Goal: Task Accomplishment & Management: Use online tool/utility

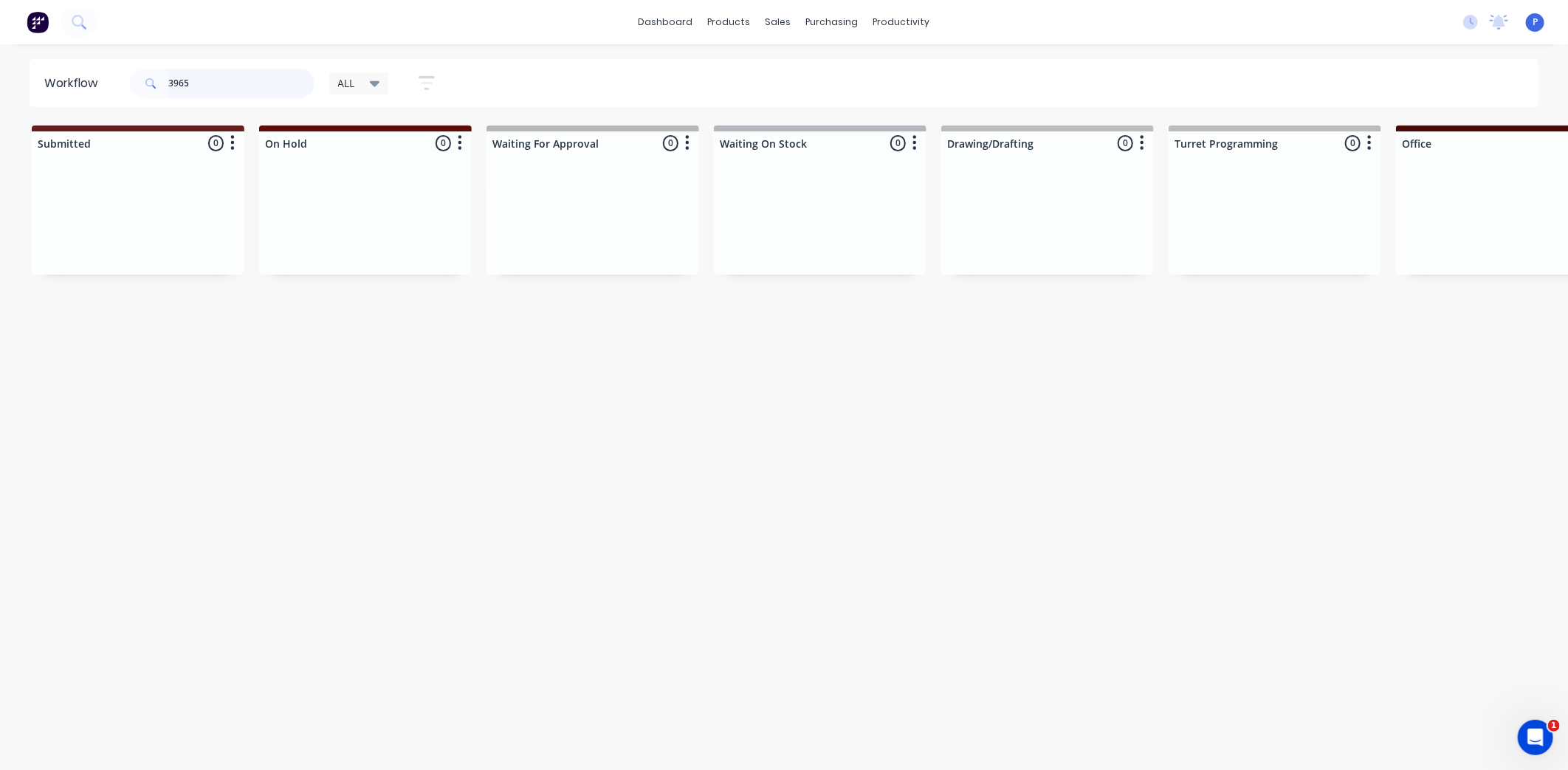
click at [230, 79] on input "3965" at bounding box center [241, 83] width 146 height 29
type input "3"
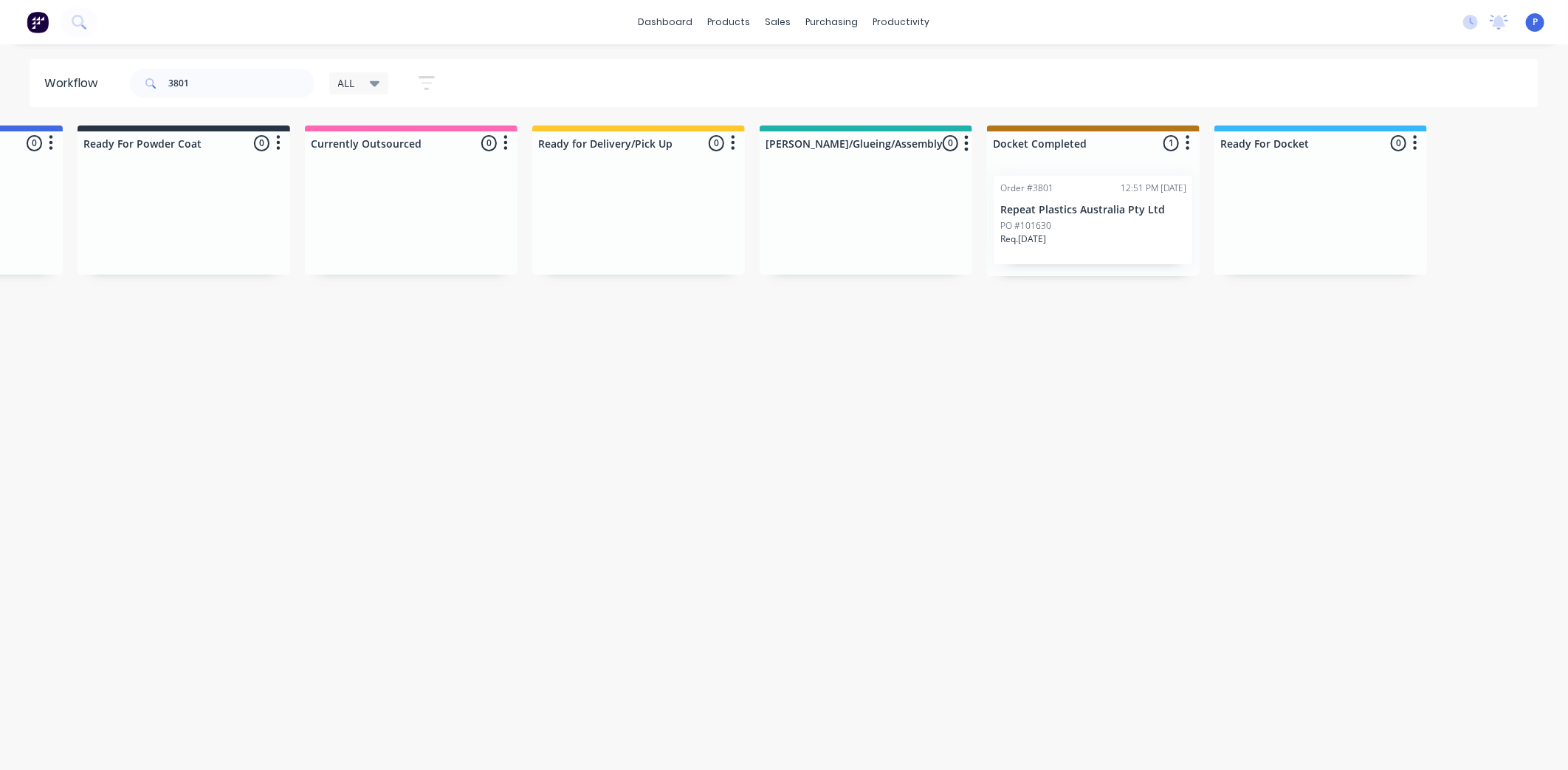
scroll to position [0, 3678]
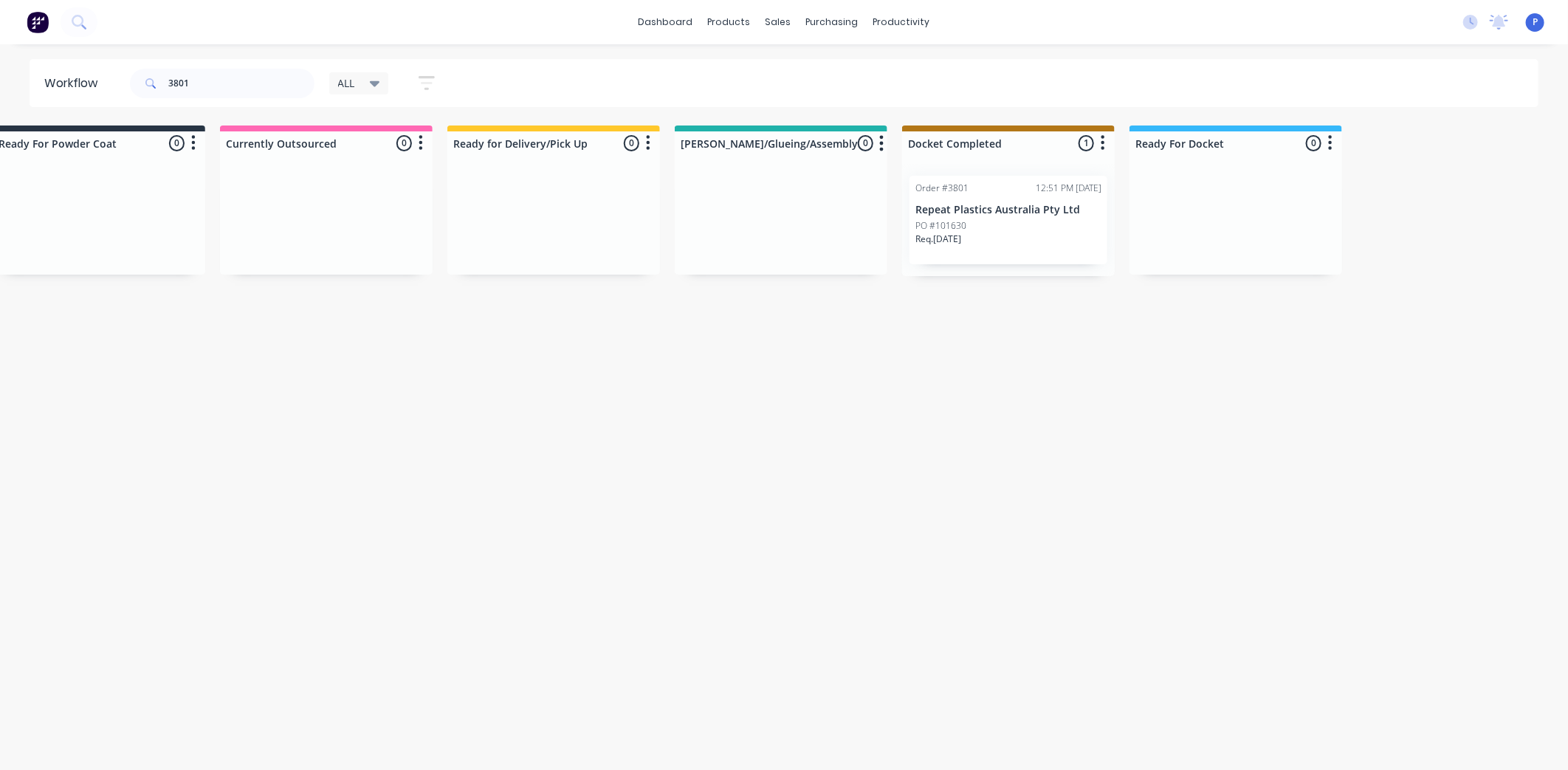
drag, startPoint x: 458, startPoint y: 329, endPoint x: 563, endPoint y: 339, distance: 105.5
click at [1007, 211] on p "Repeat Plastics Australia Pty Ltd" at bounding box center [1009, 210] width 186 height 13
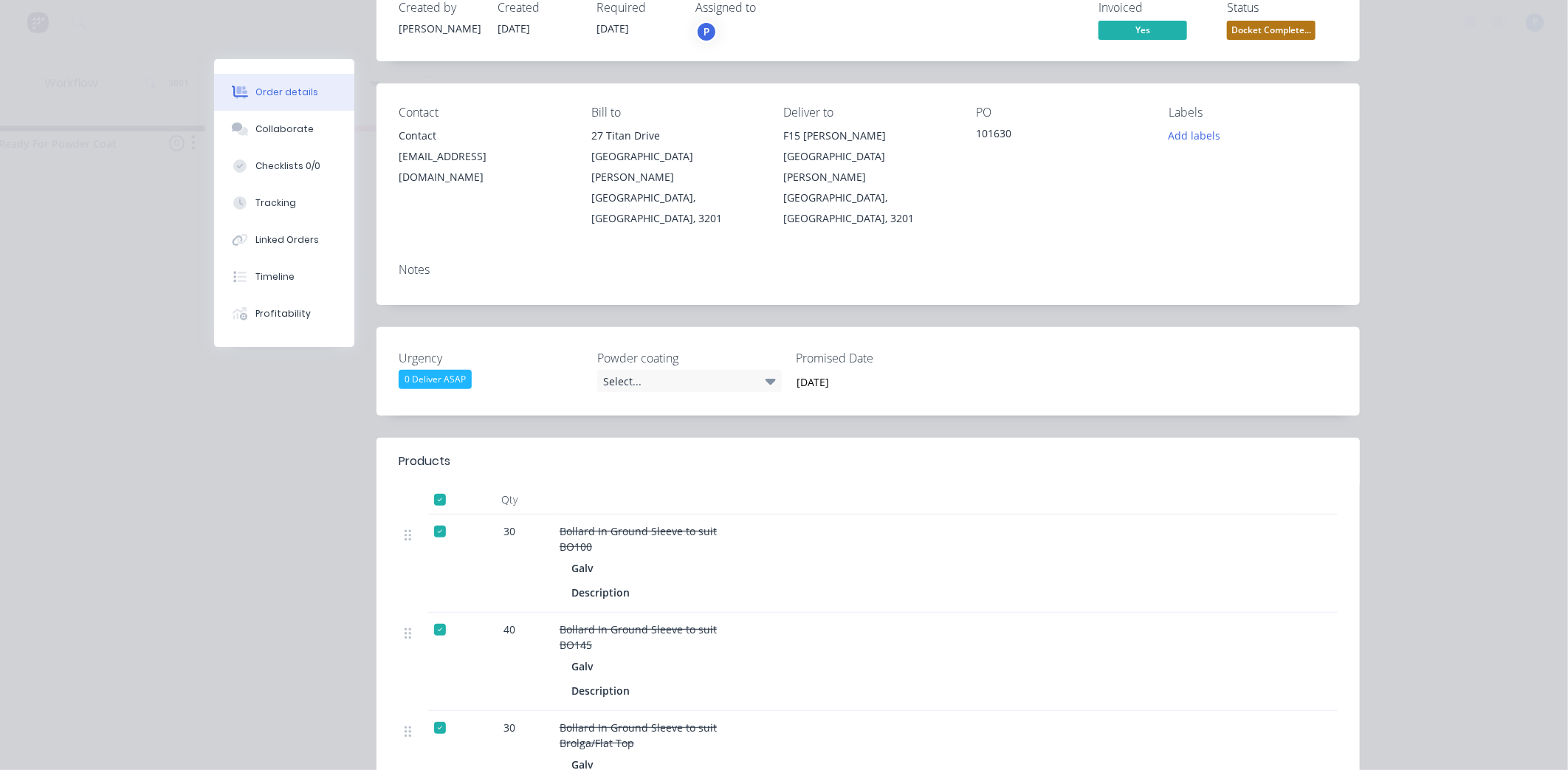
scroll to position [0, 0]
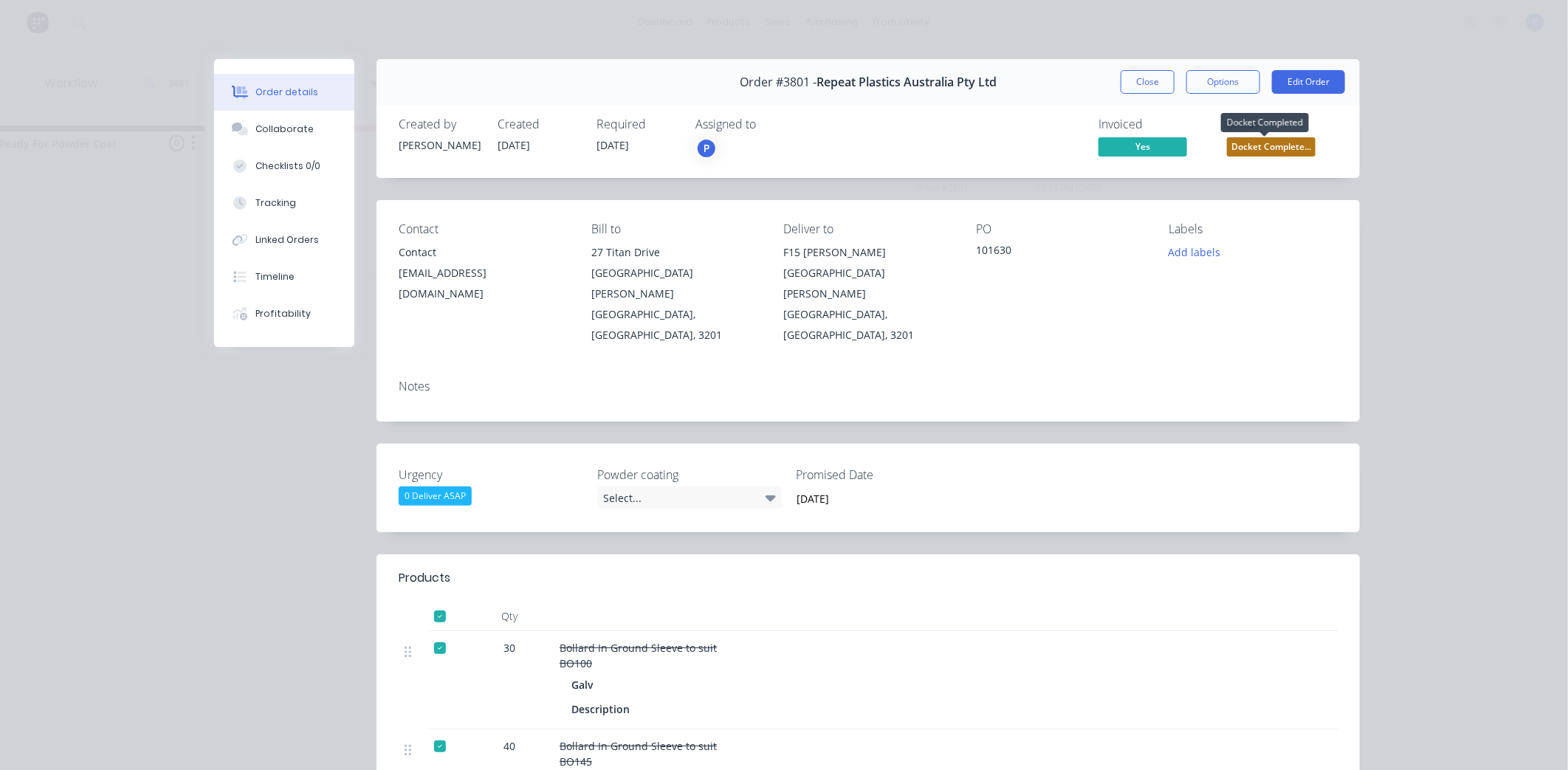
click at [1265, 146] on span "Docket Complete..." at bounding box center [1271, 147] width 88 height 18
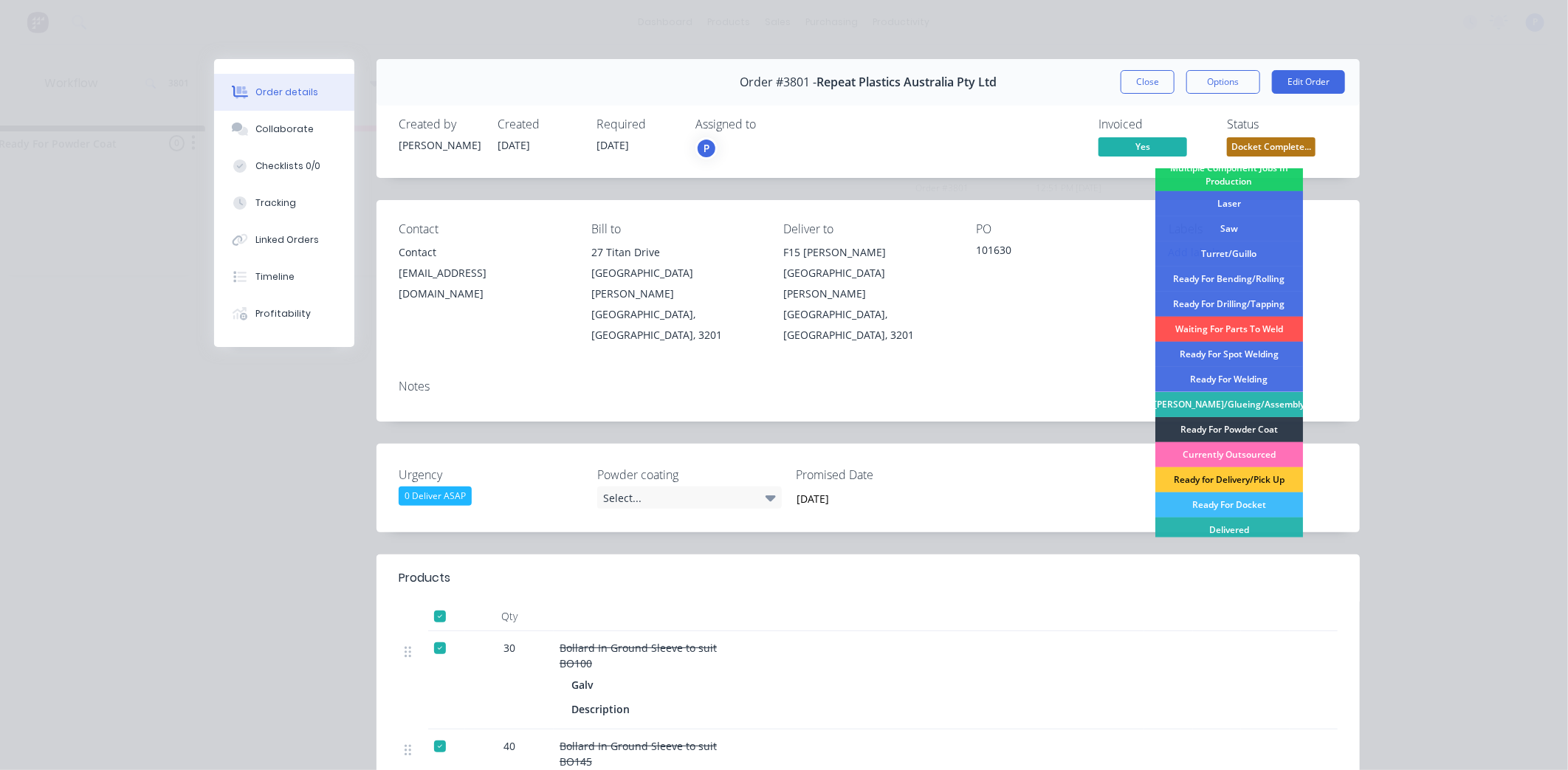
scroll to position [215, 0]
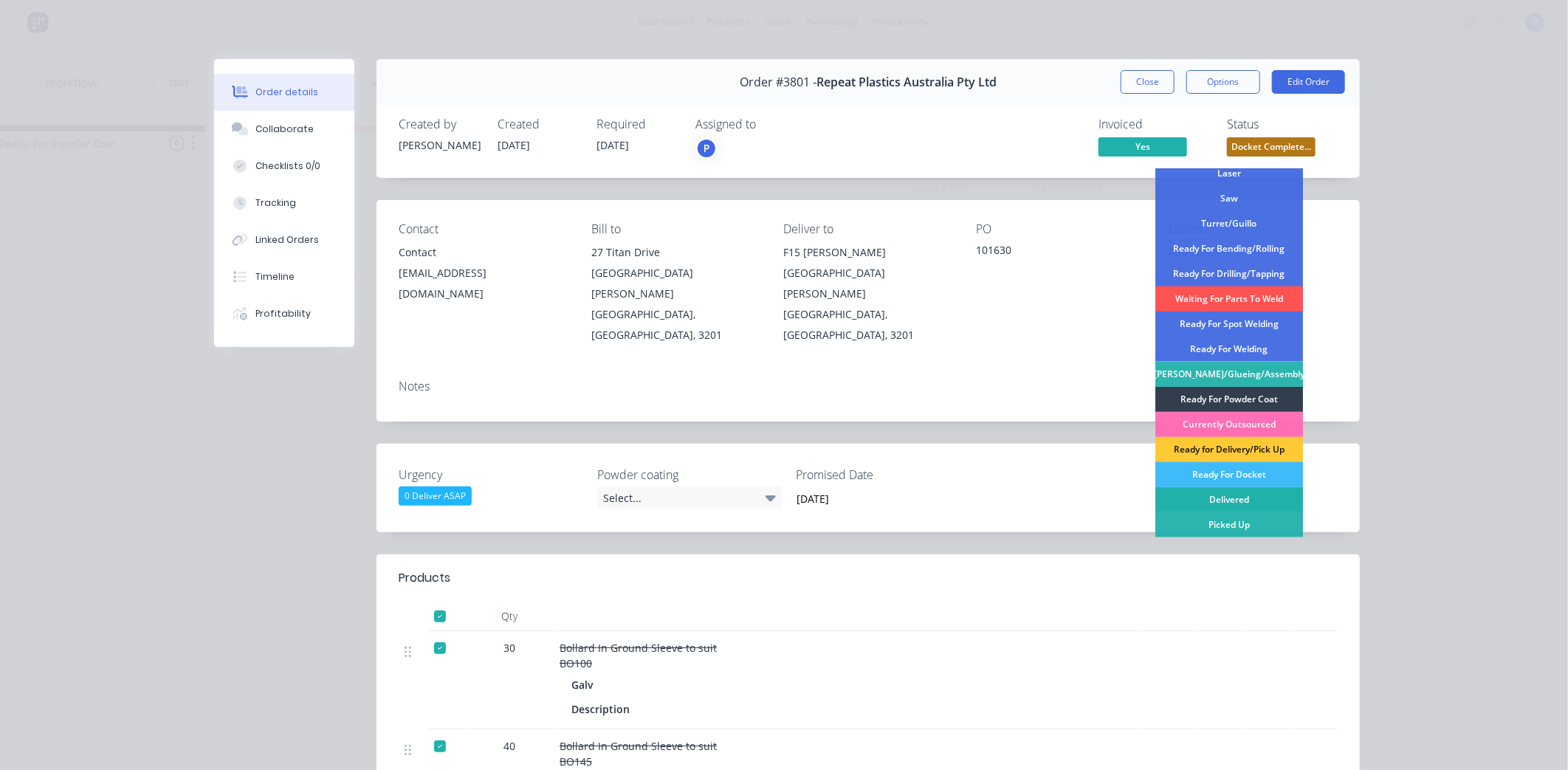
click at [1212, 498] on div "Delivered" at bounding box center [1229, 499] width 147 height 25
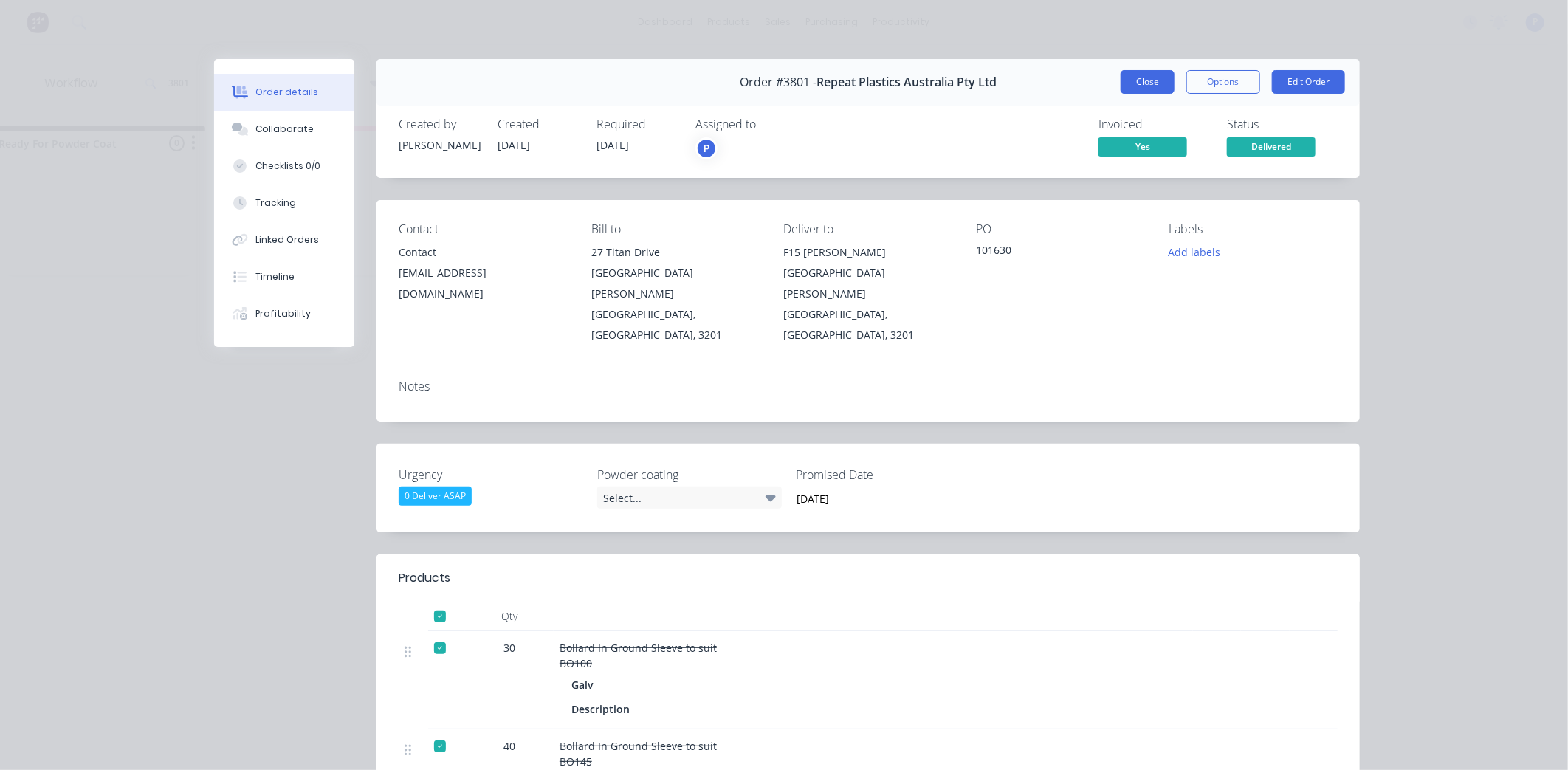
click at [1146, 87] on button "Close" at bounding box center [1147, 82] width 54 height 23
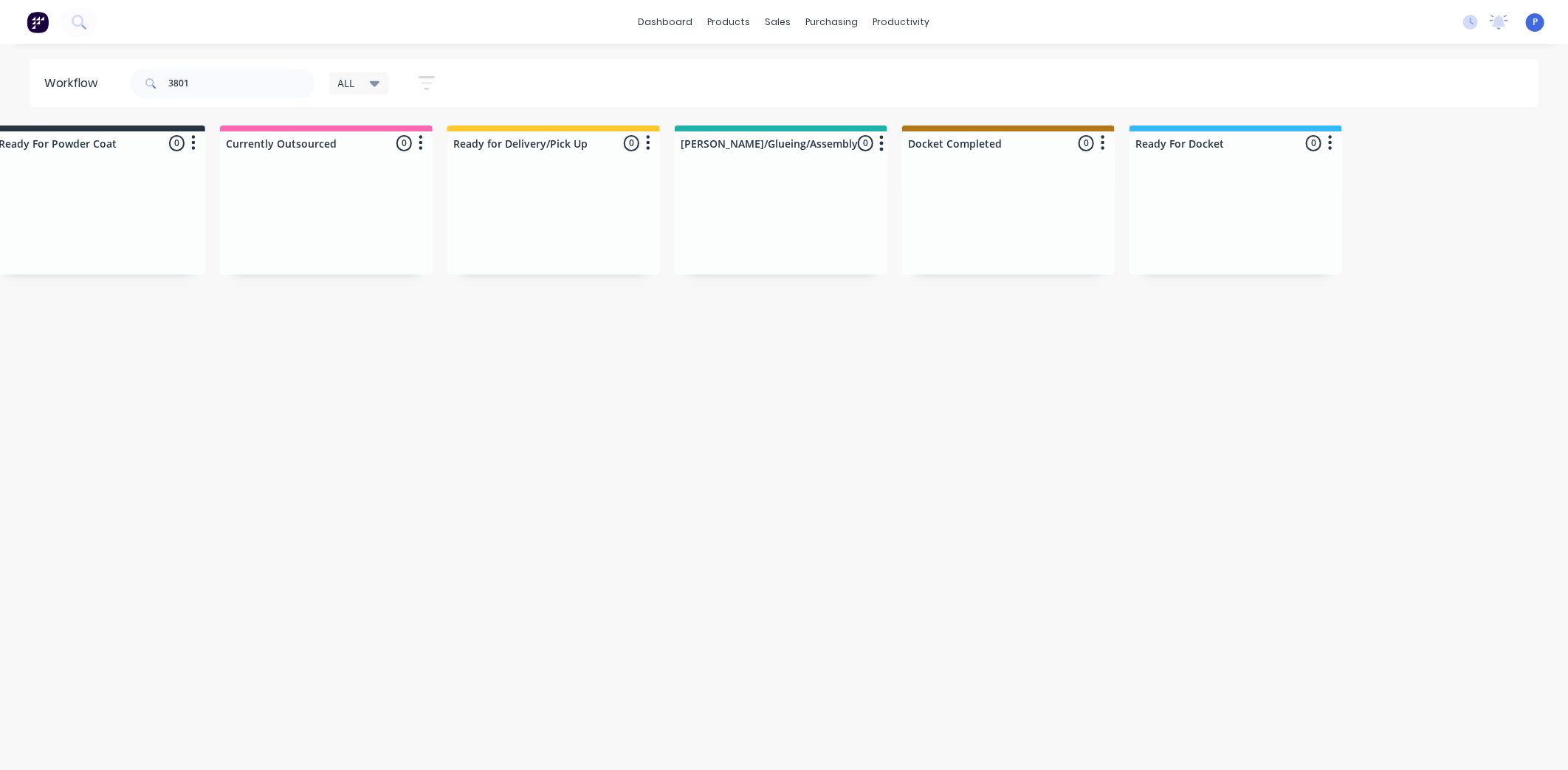
click at [252, 67] on div "3801" at bounding box center [222, 83] width 184 height 45
click at [195, 83] on input "3801" at bounding box center [241, 83] width 146 height 29
type input "3"
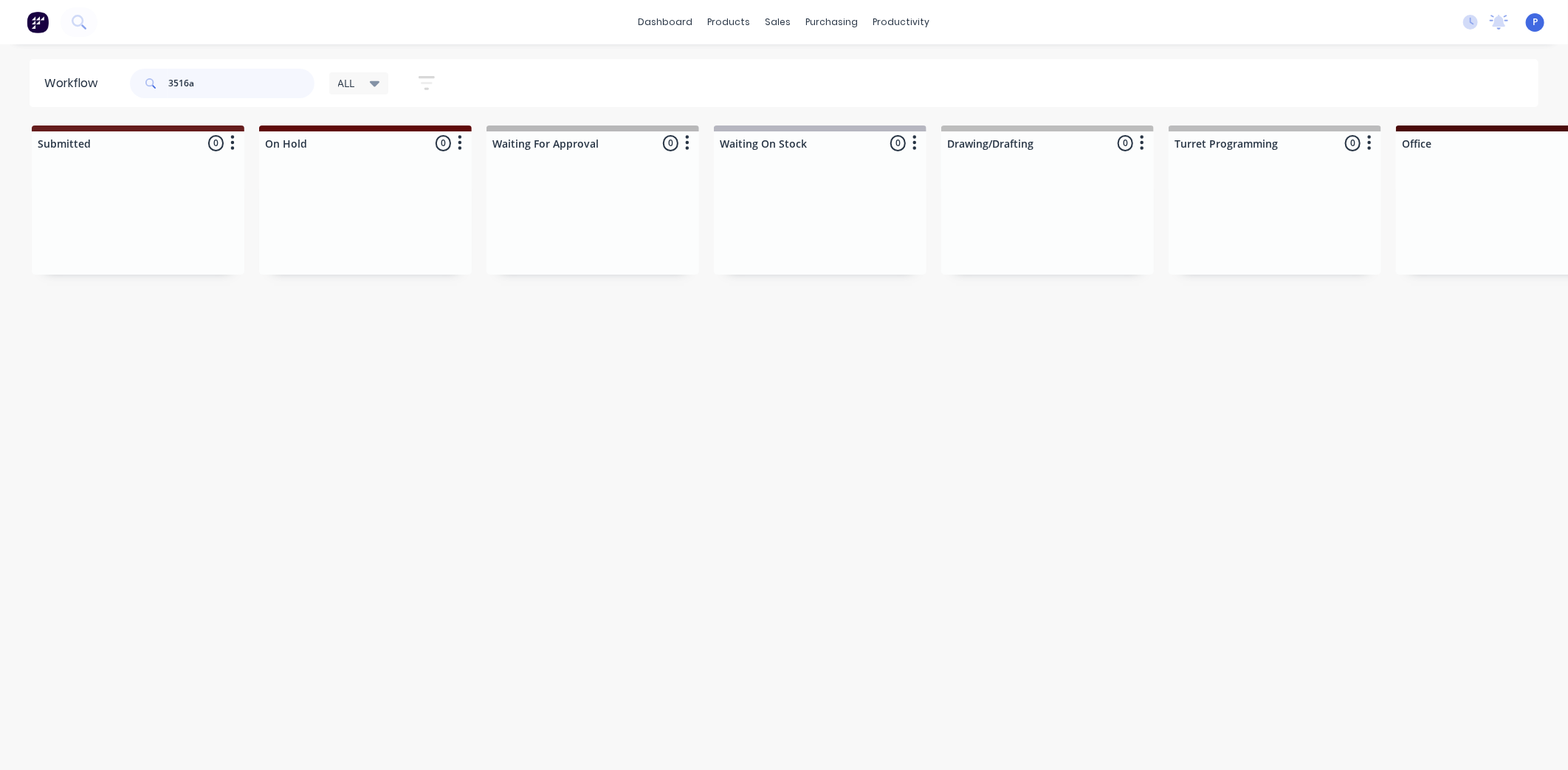
type input "3516a"
drag, startPoint x: 306, startPoint y: 399, endPoint x: 221, endPoint y: 397, distance: 85.0
click at [779, 18] on div "sales" at bounding box center [779, 22] width 41 height 22
click at [813, 76] on div "Sales Orders" at bounding box center [833, 71] width 60 height 14
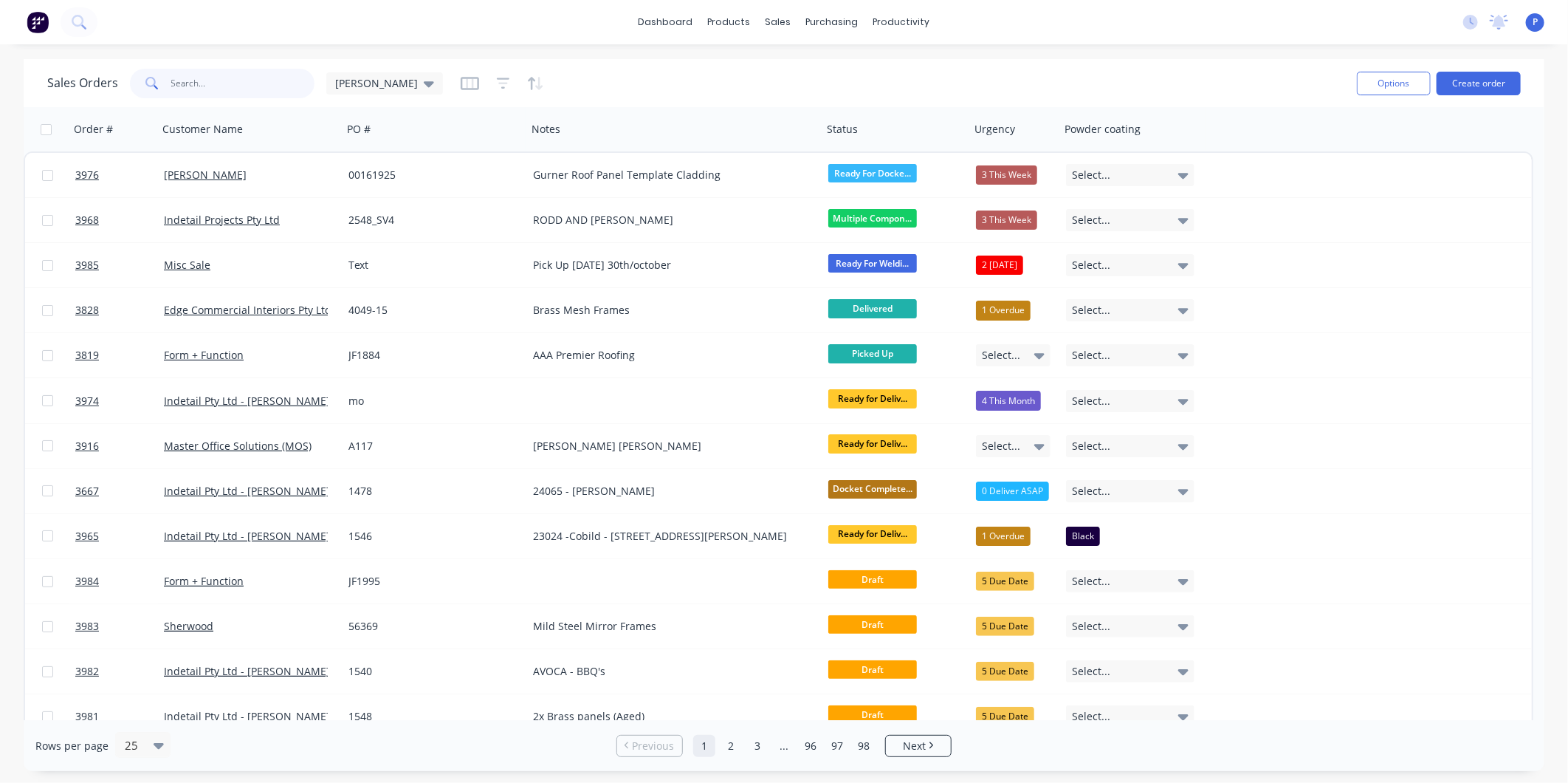
click at [255, 85] on input "text" at bounding box center [243, 83] width 144 height 29
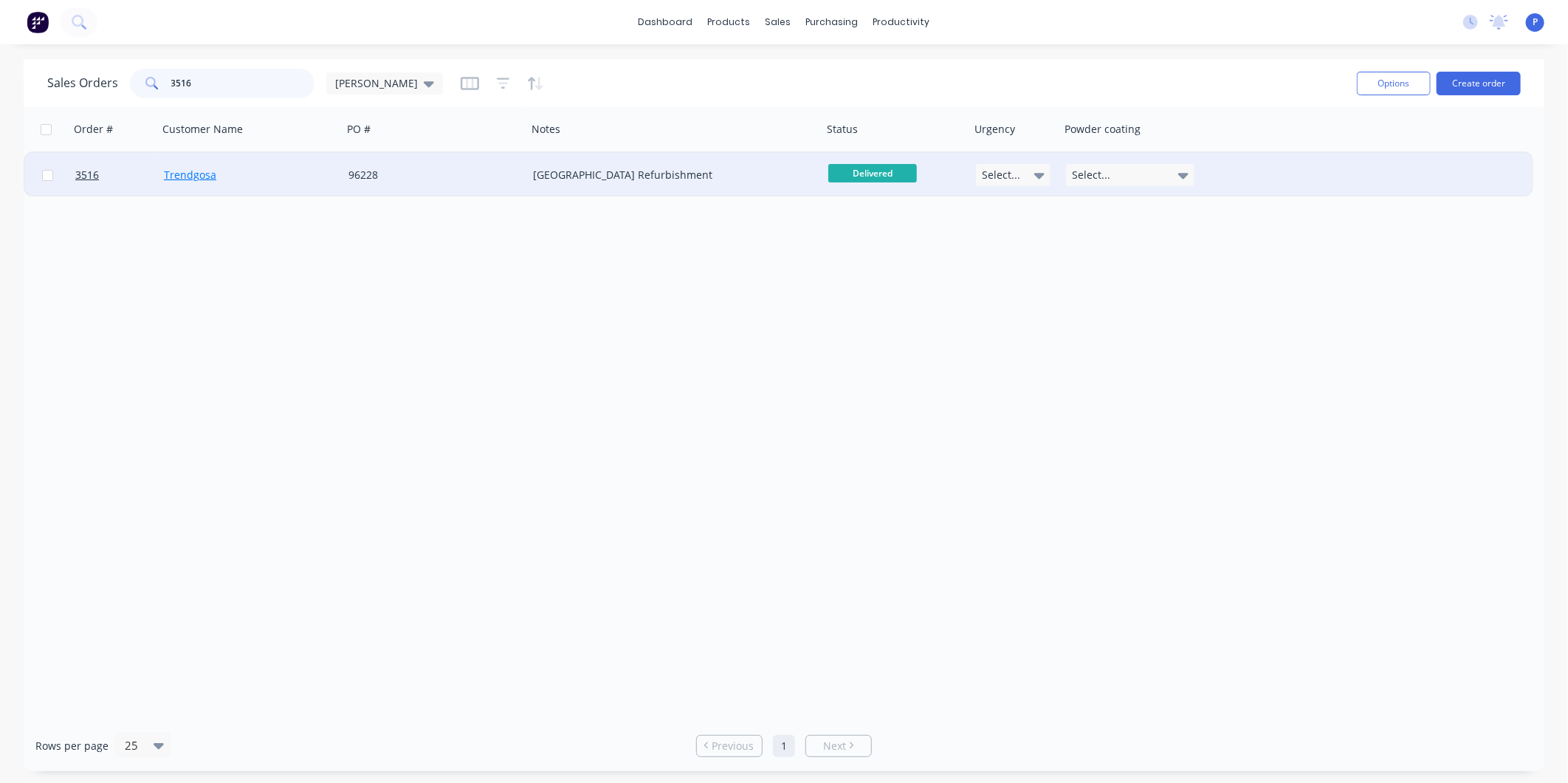
type input "3516"
click at [181, 172] on link "Trendgosa" at bounding box center [190, 175] width 52 height 14
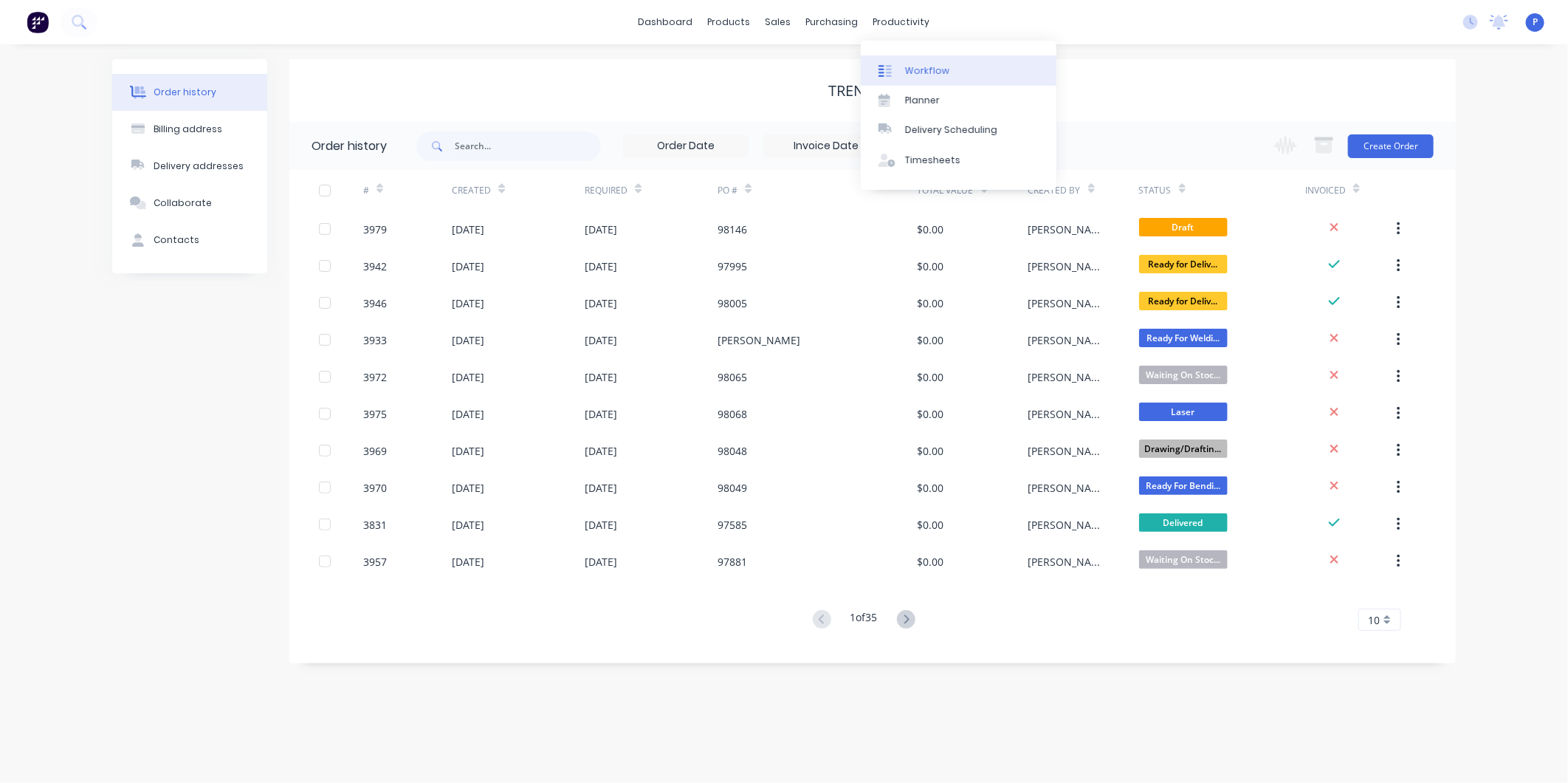
click at [925, 75] on div "Workflow" at bounding box center [927, 71] width 45 height 14
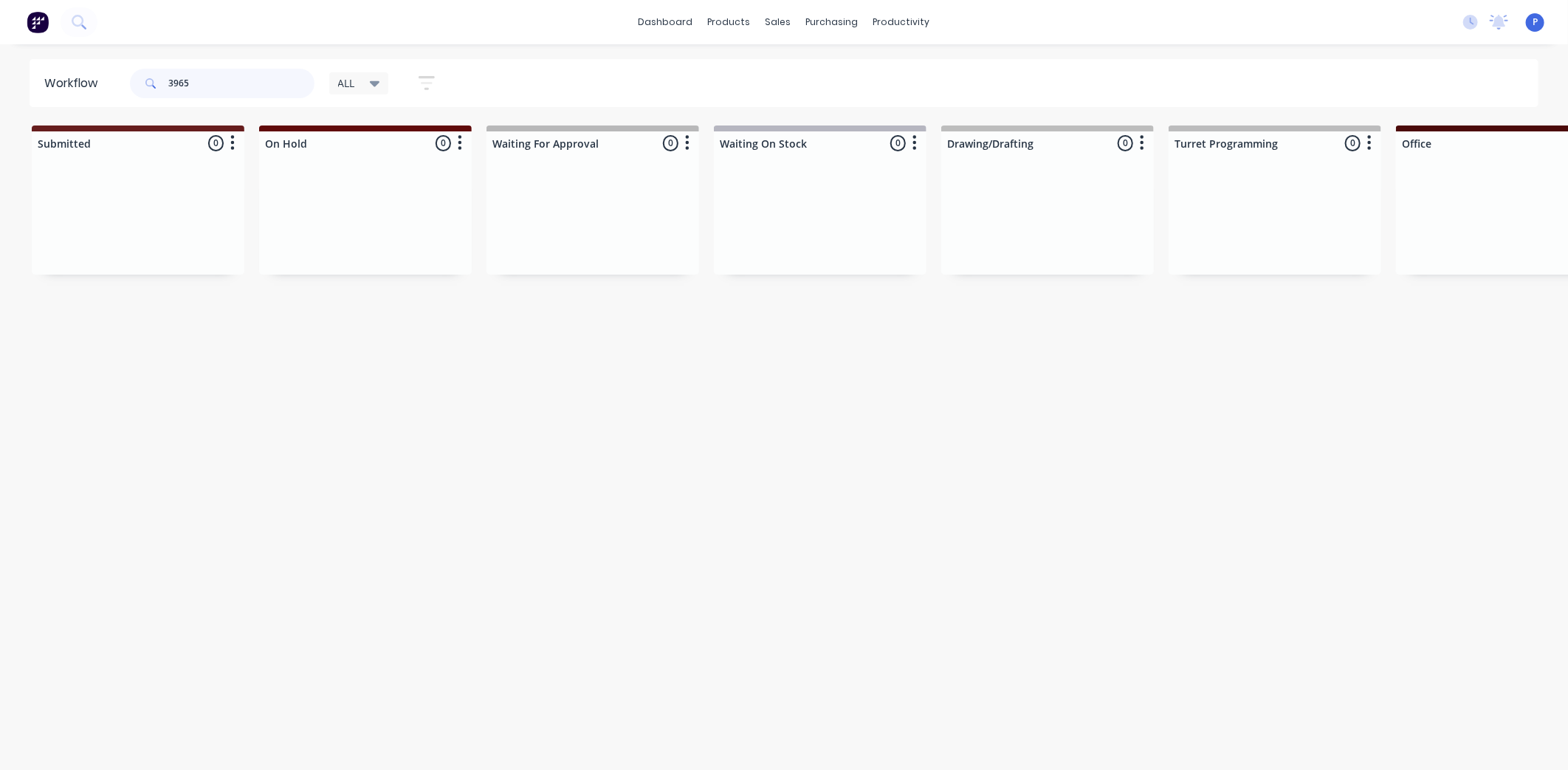
click at [196, 79] on input "3965" at bounding box center [241, 83] width 146 height 29
type input "3"
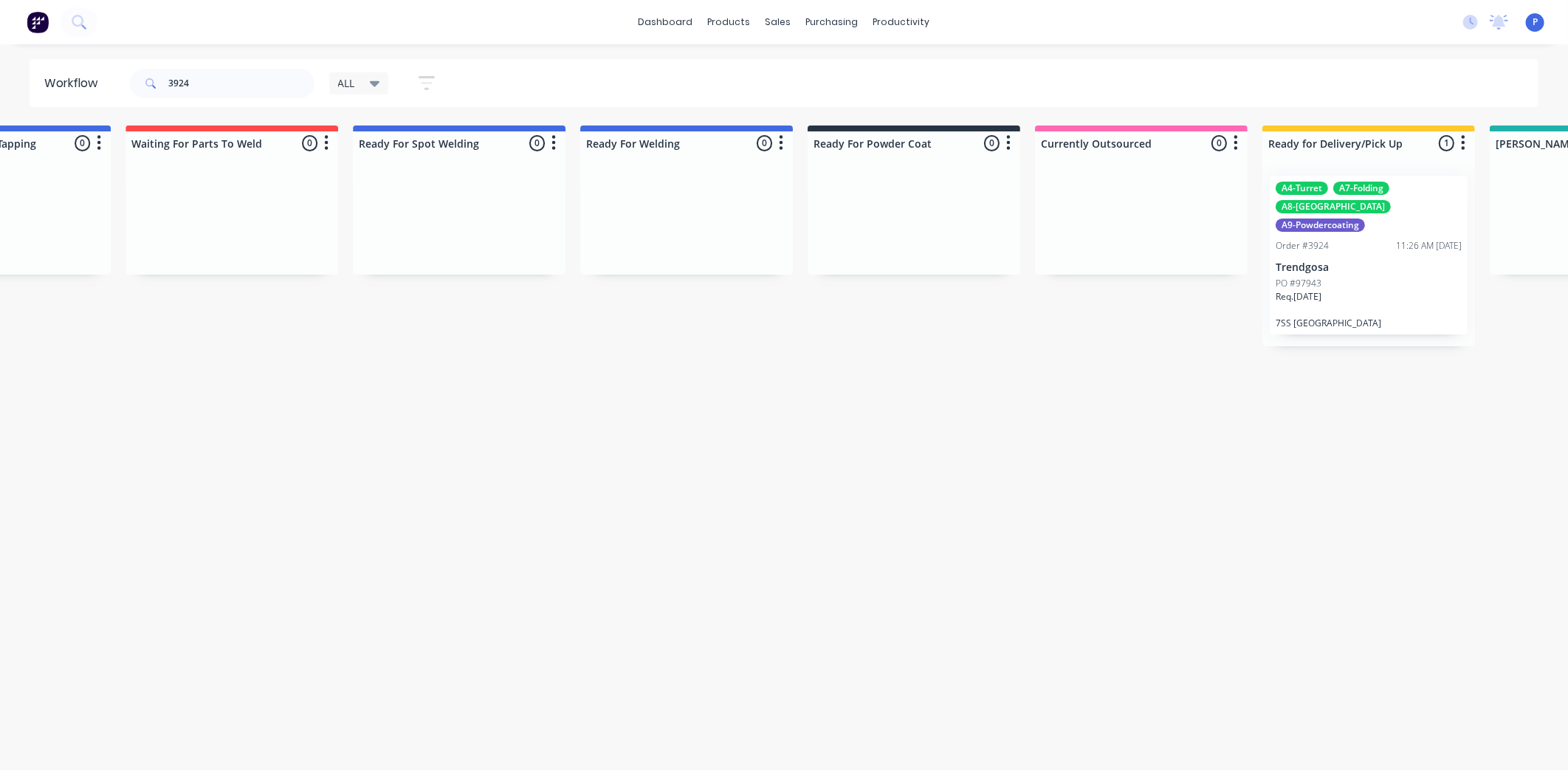
scroll to position [0, 3299]
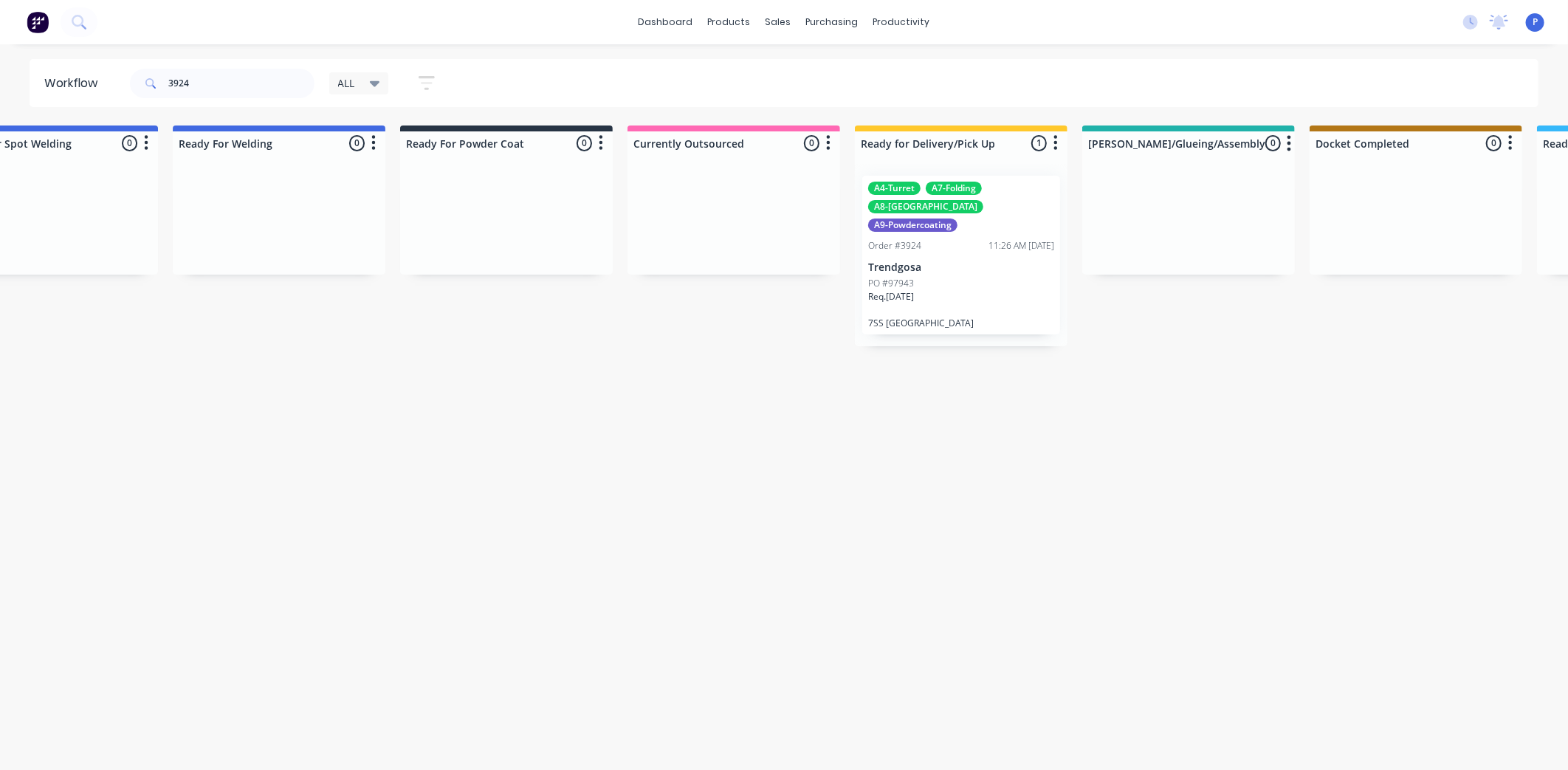
drag, startPoint x: 470, startPoint y: 390, endPoint x: 583, endPoint y: 407, distance: 114.3
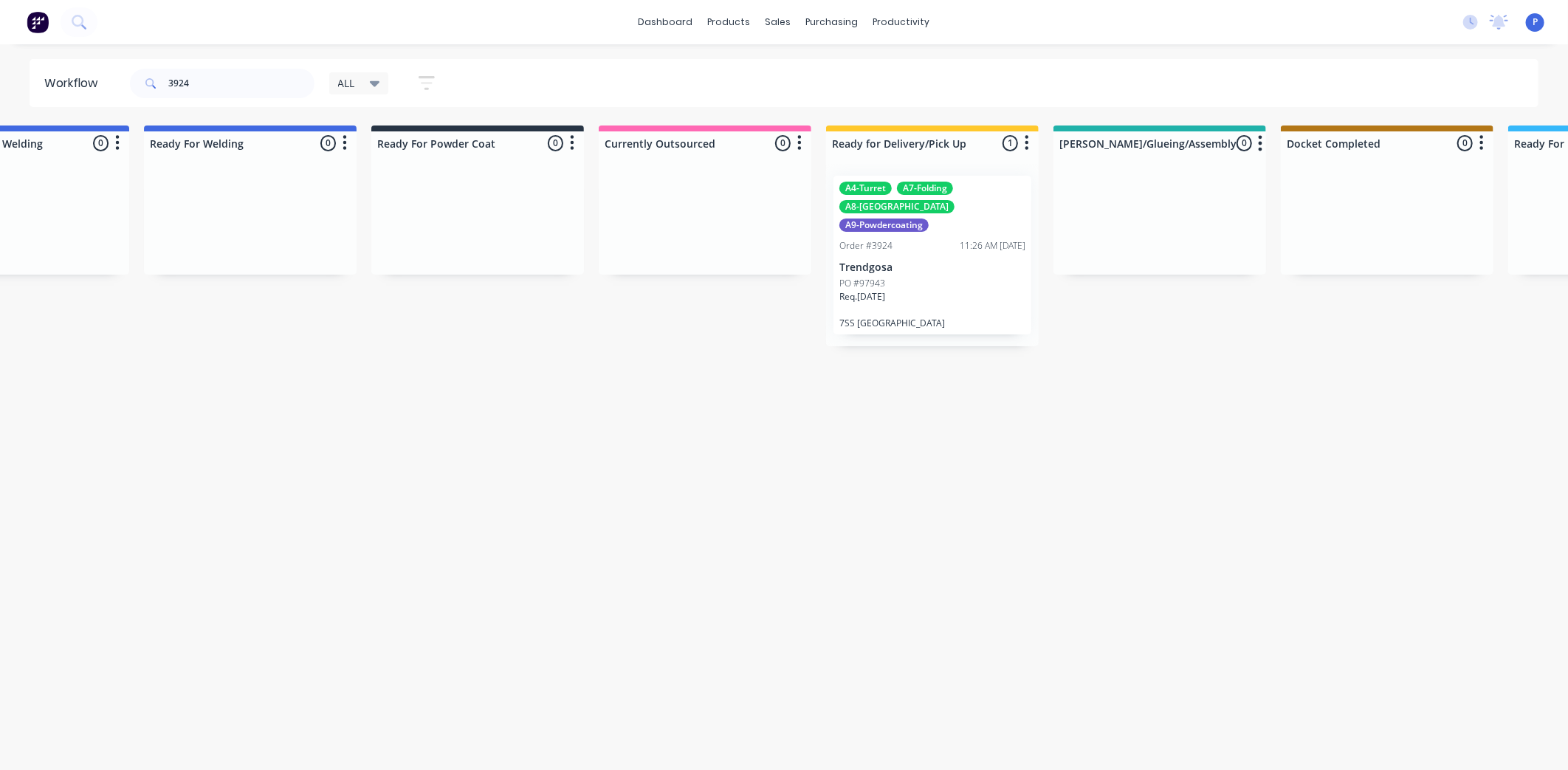
click at [895, 277] on div "PO #97943" at bounding box center [932, 283] width 186 height 14
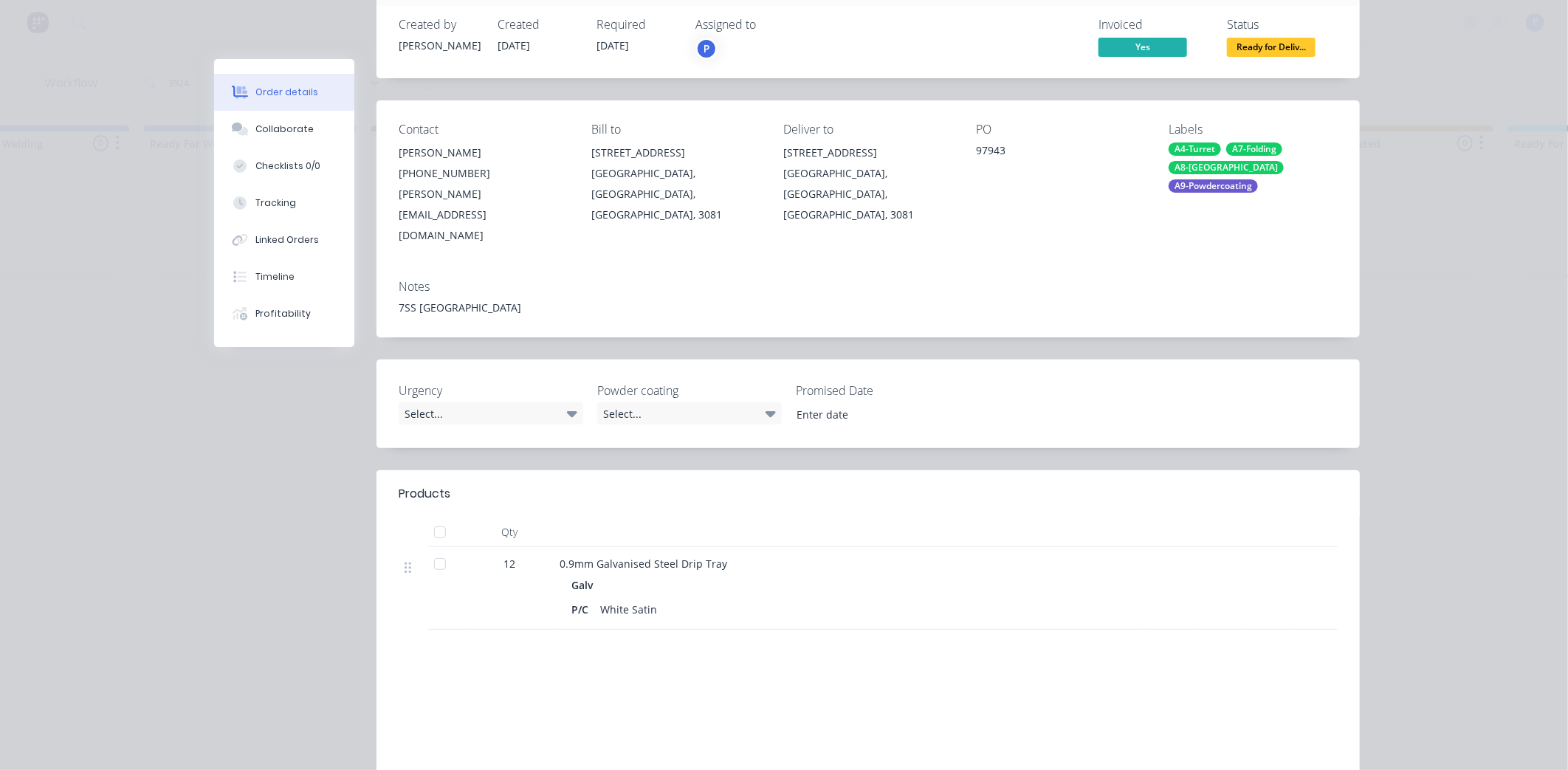
scroll to position [110, 0]
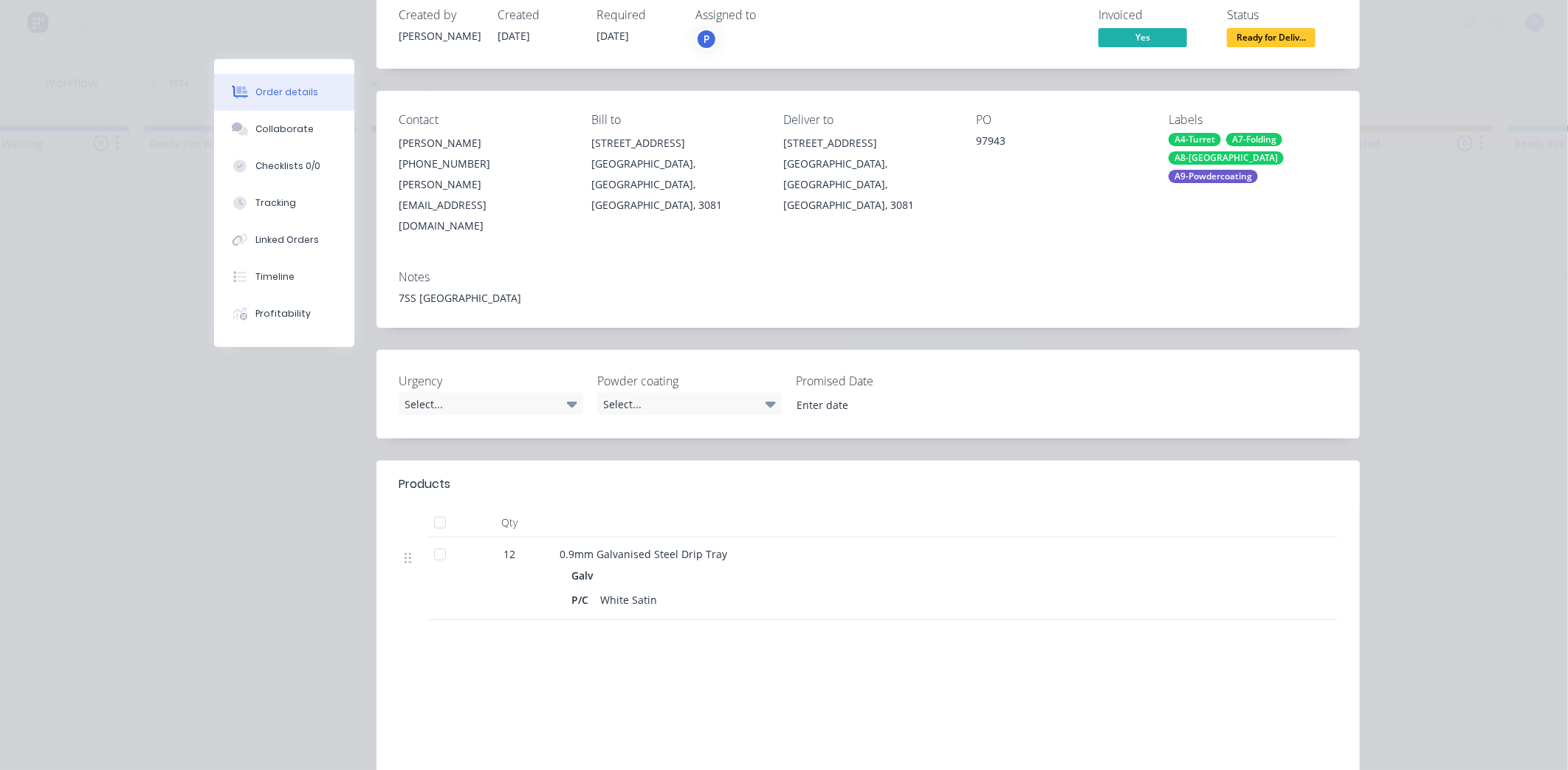
click at [432, 540] on div at bounding box center [440, 554] width 29 height 29
click at [1263, 33] on span "Ready for Deliv..." at bounding box center [1271, 37] width 88 height 18
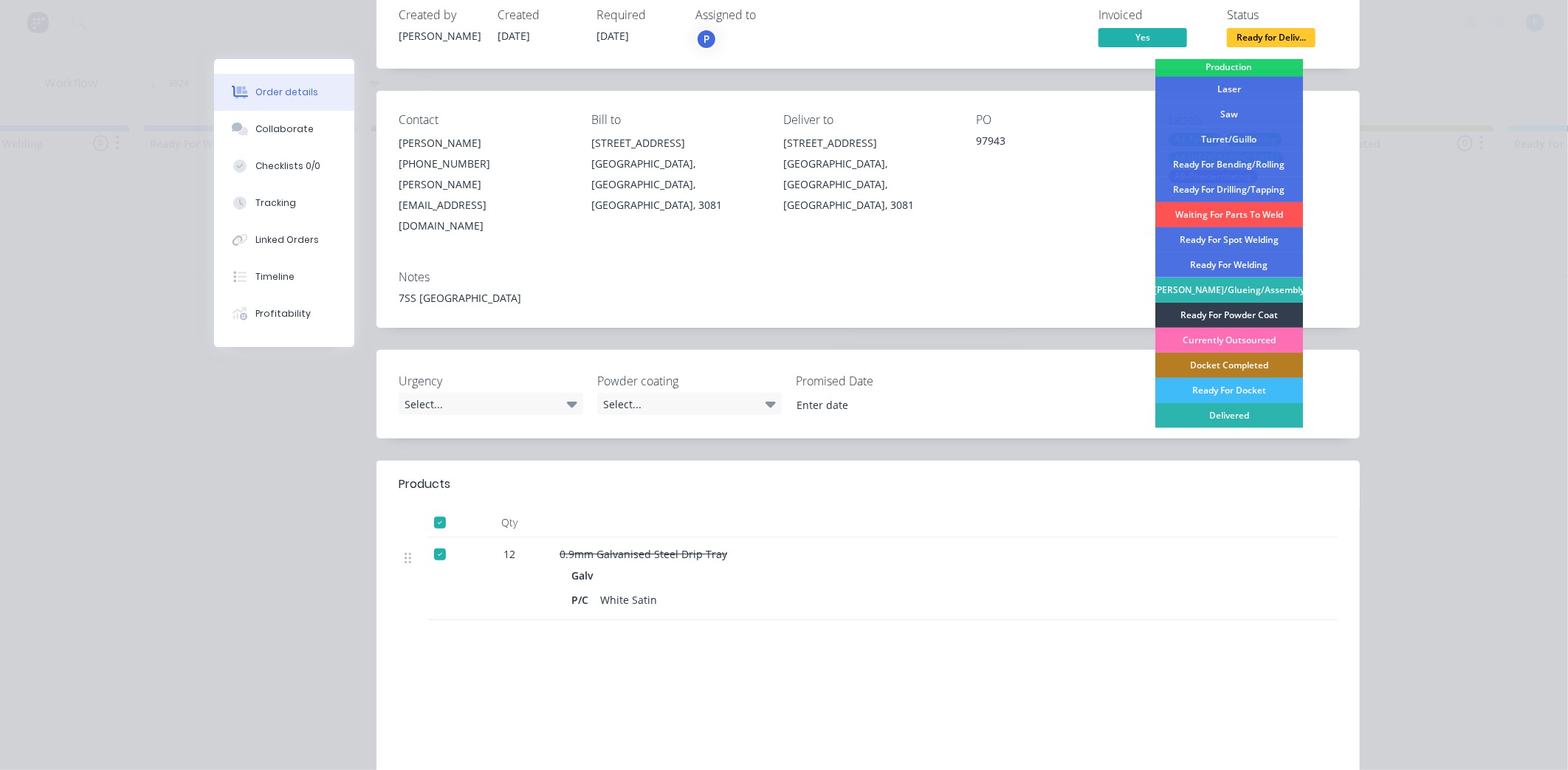
scroll to position [215, 0]
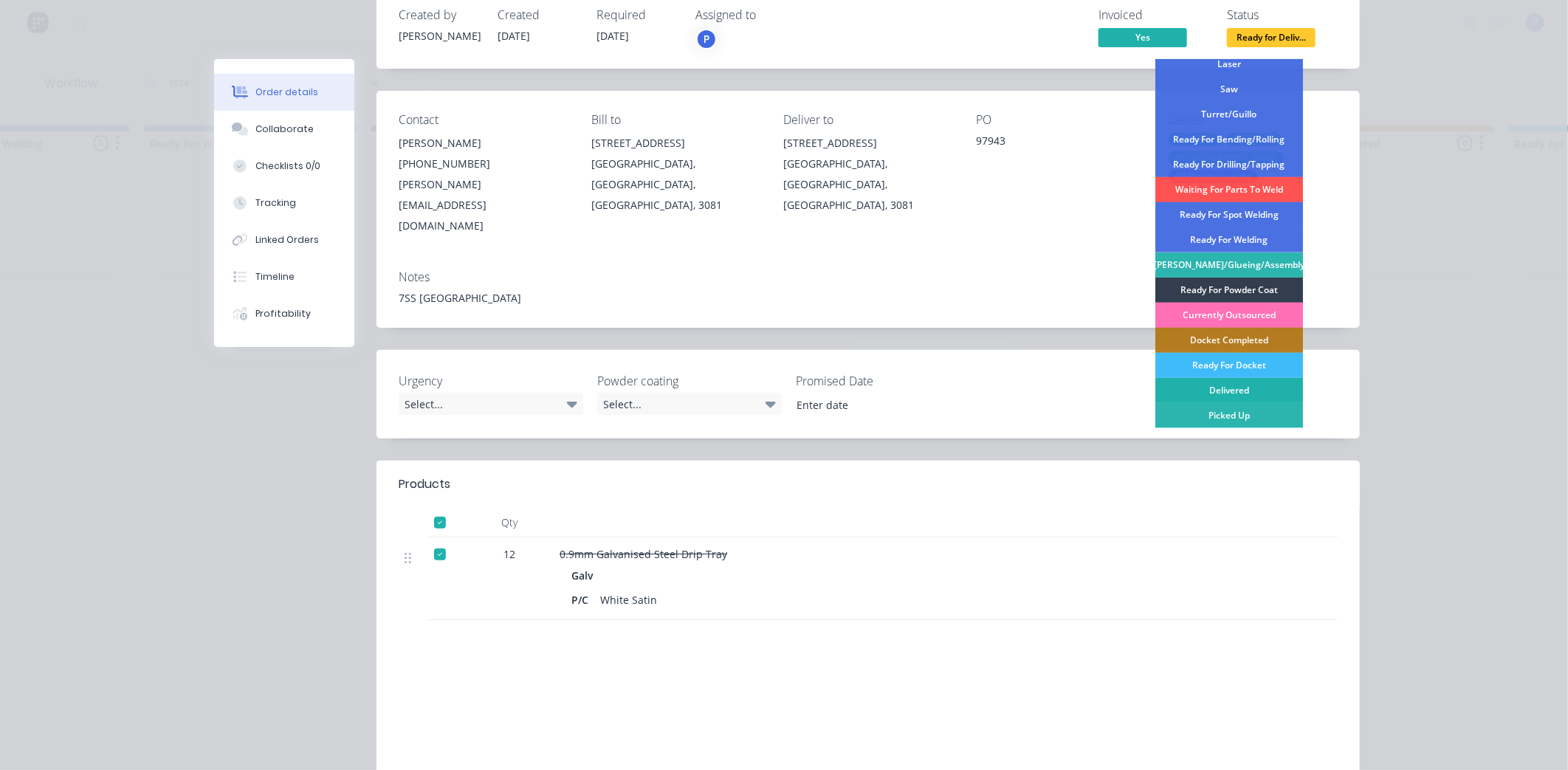
click at [1210, 387] on div "Delivered" at bounding box center [1229, 390] width 147 height 25
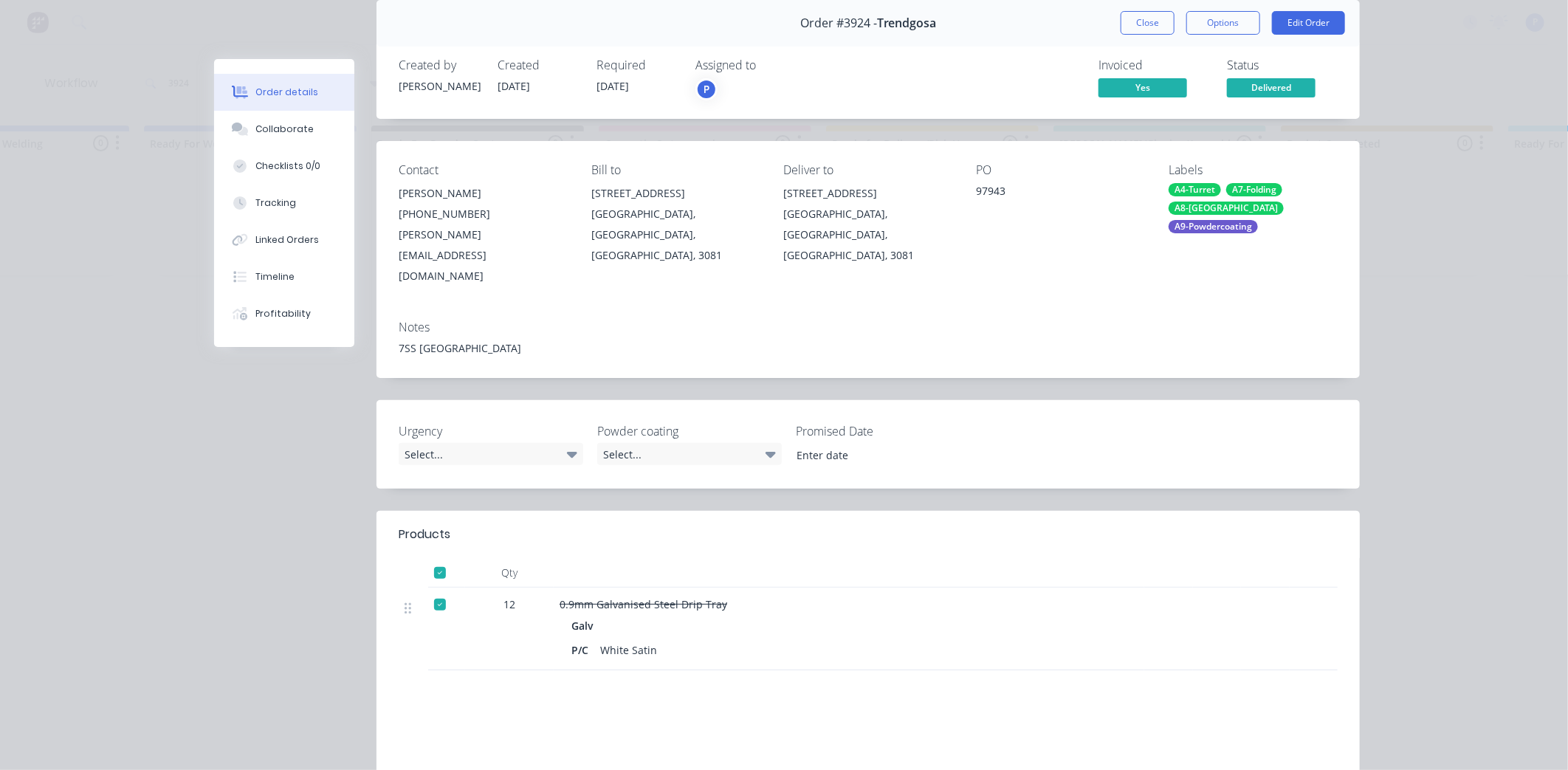
scroll to position [57, 0]
click at [1135, 24] on button "Close" at bounding box center [1147, 25] width 54 height 23
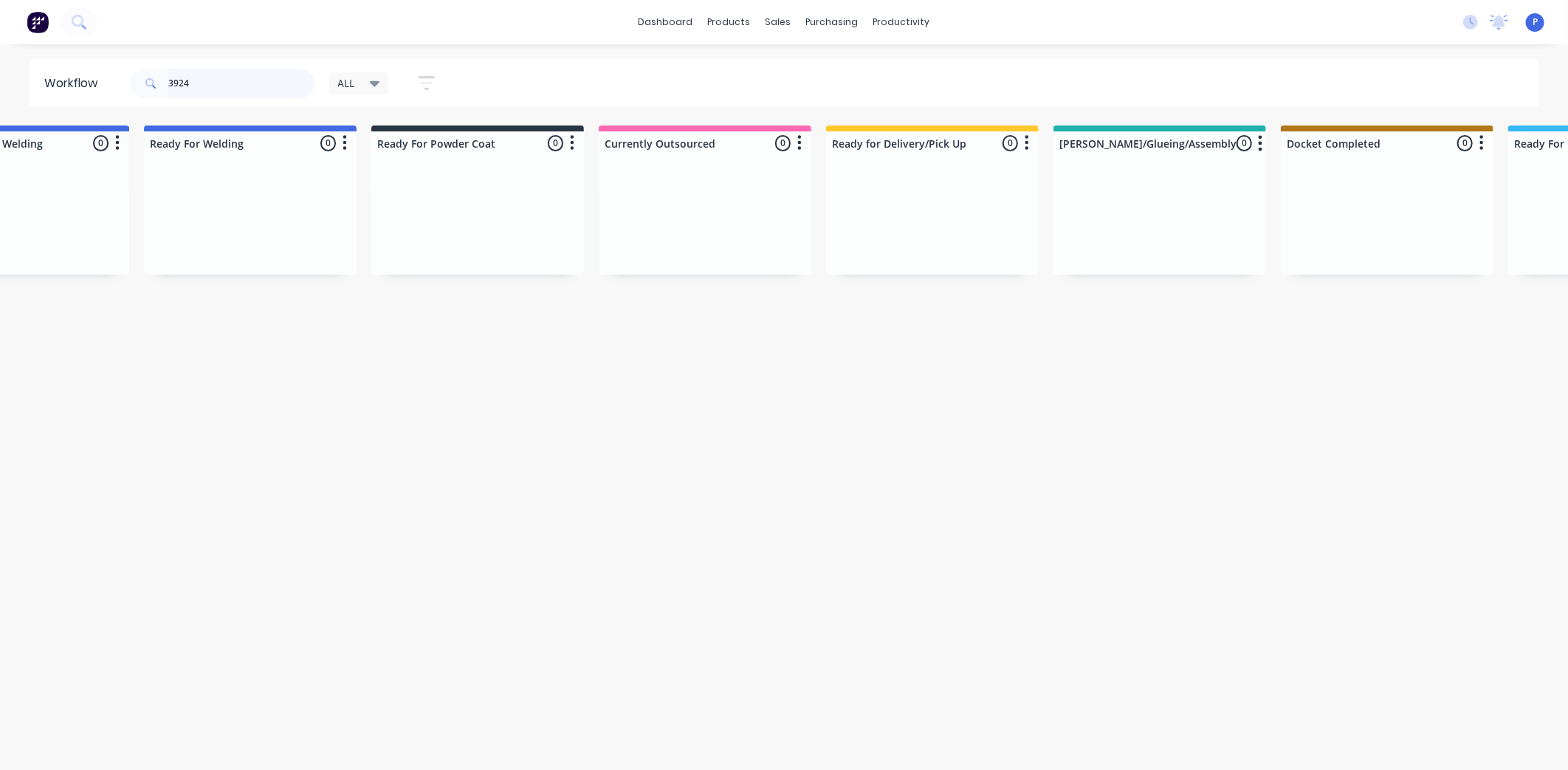
click at [269, 85] on input "3924" at bounding box center [241, 83] width 146 height 29
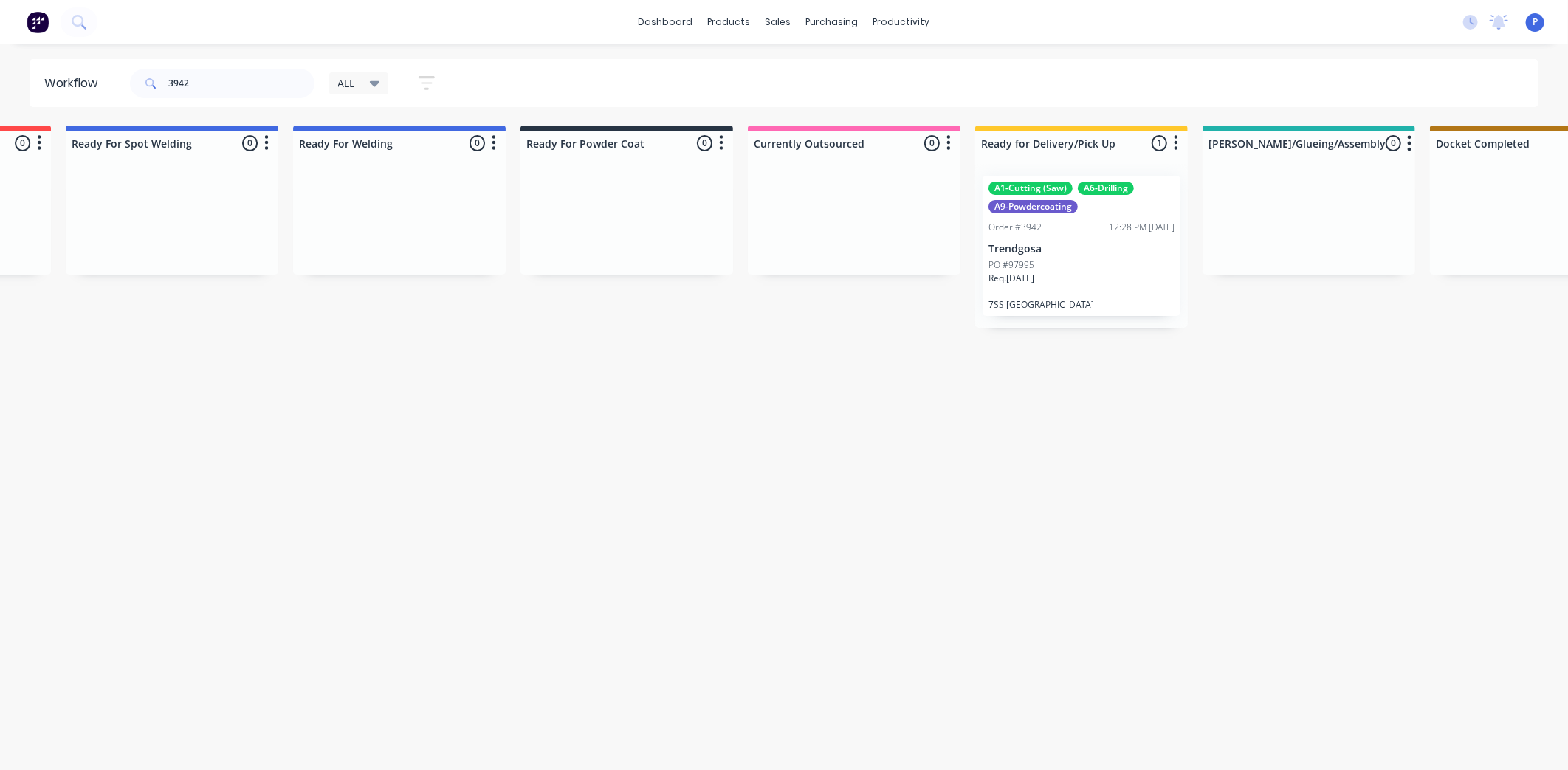
drag, startPoint x: 658, startPoint y: 413, endPoint x: 761, endPoint y: 399, distance: 103.9
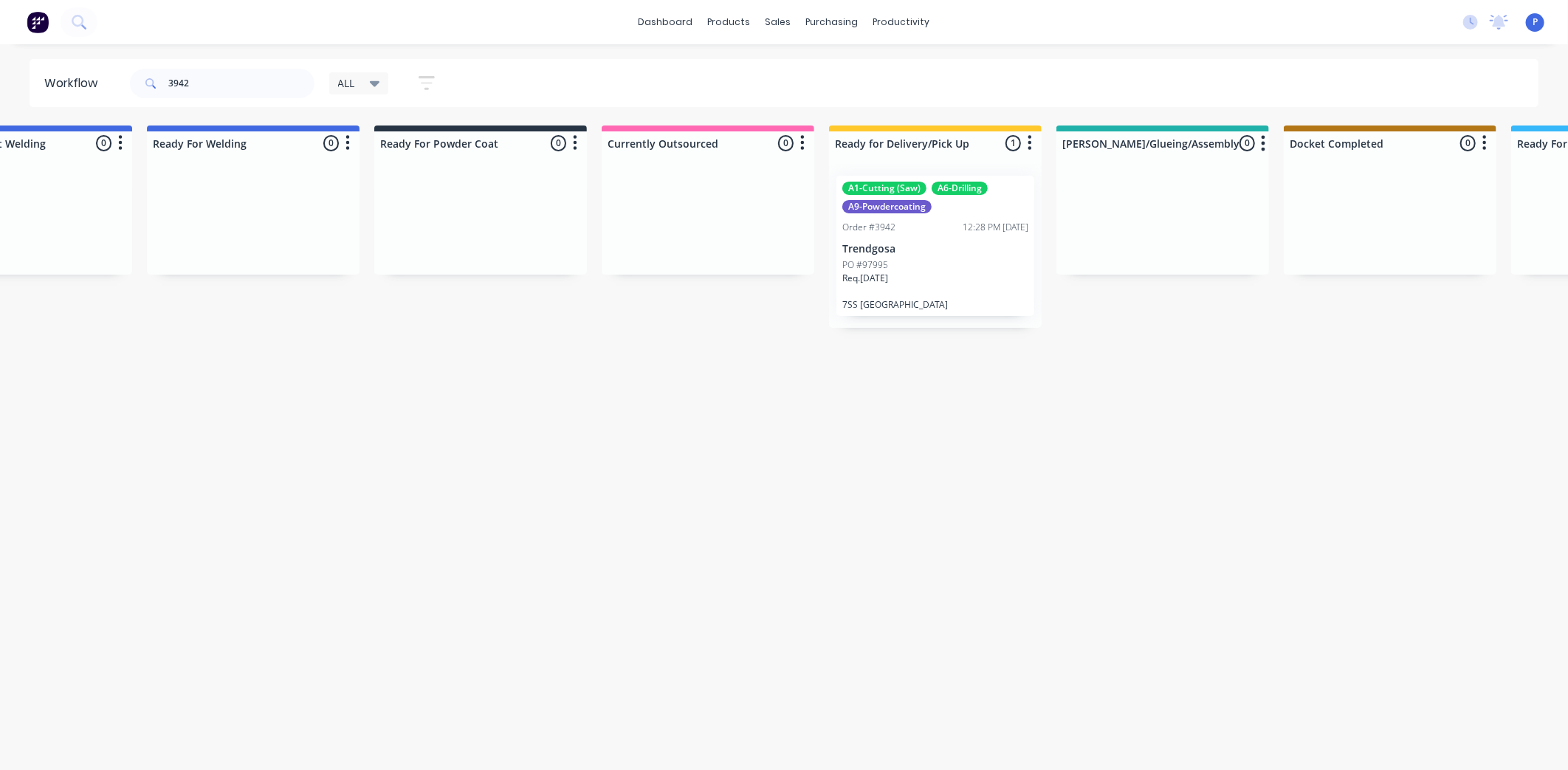
click at [884, 283] on p "Req. [DATE]" at bounding box center [865, 279] width 46 height 14
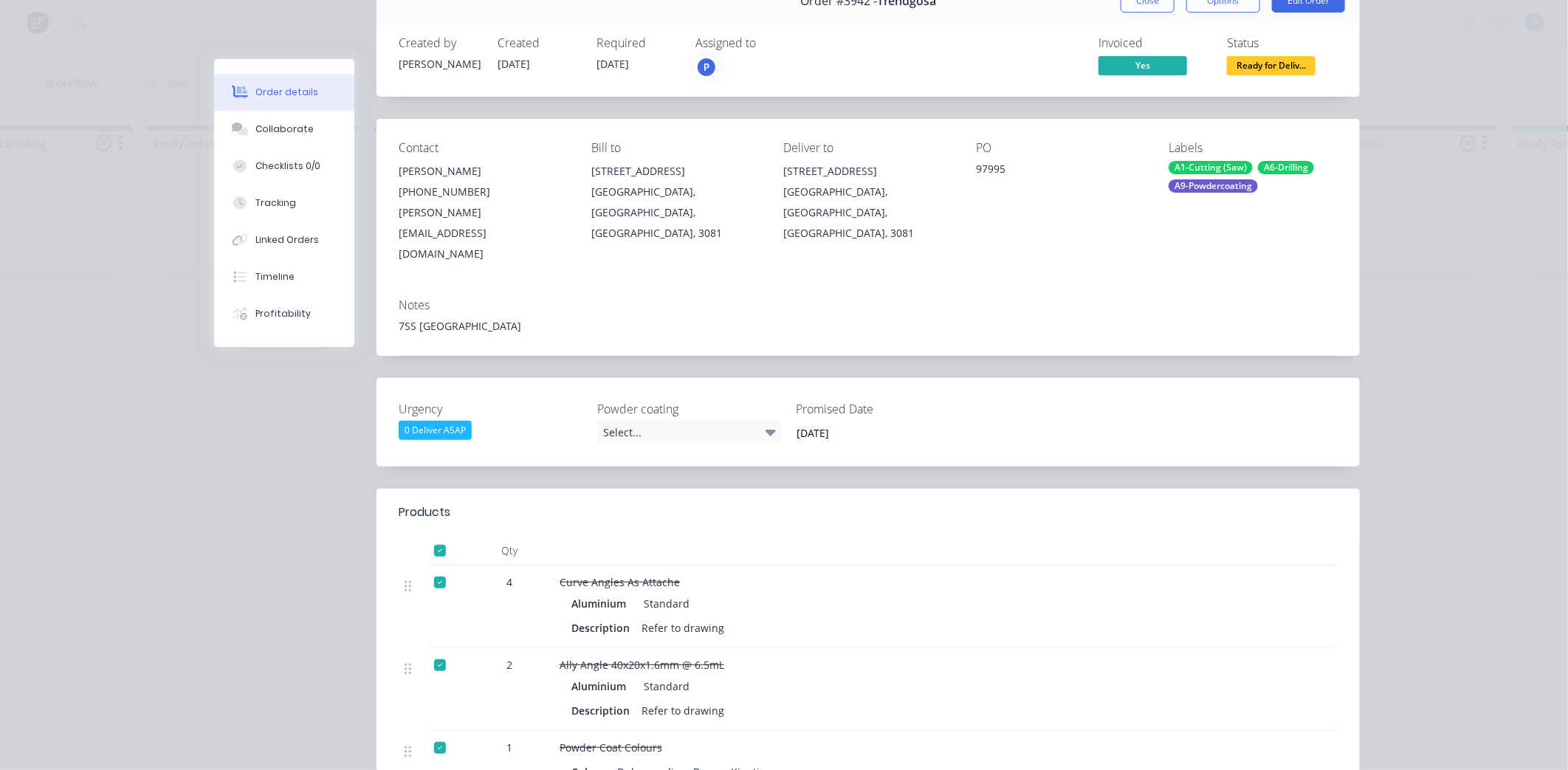
scroll to position [67, 0]
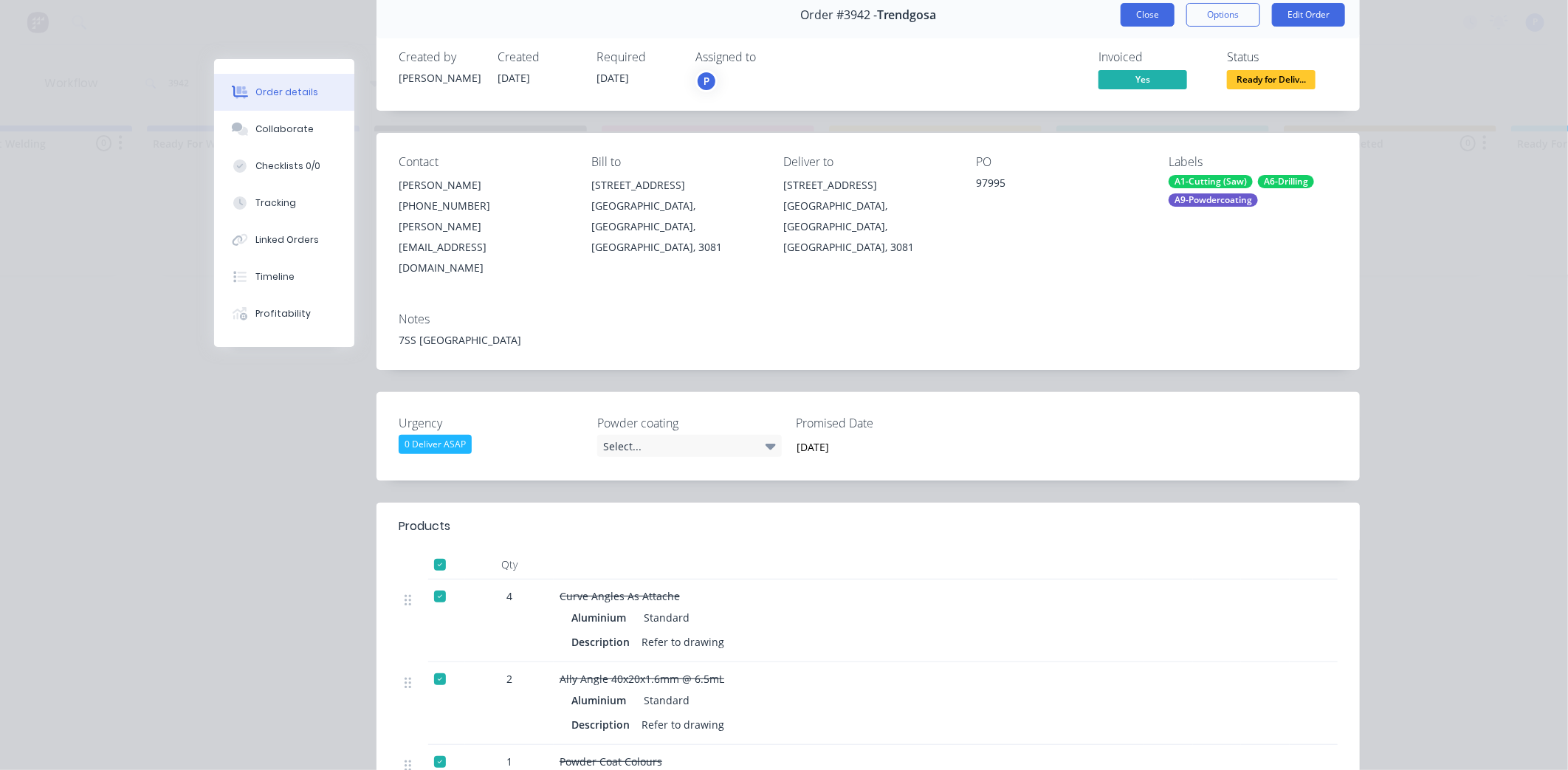
drag, startPoint x: 1152, startPoint y: 17, endPoint x: 1148, endPoint y: 27, distance: 10.8
click at [1152, 18] on button "Close" at bounding box center [1147, 14] width 54 height 23
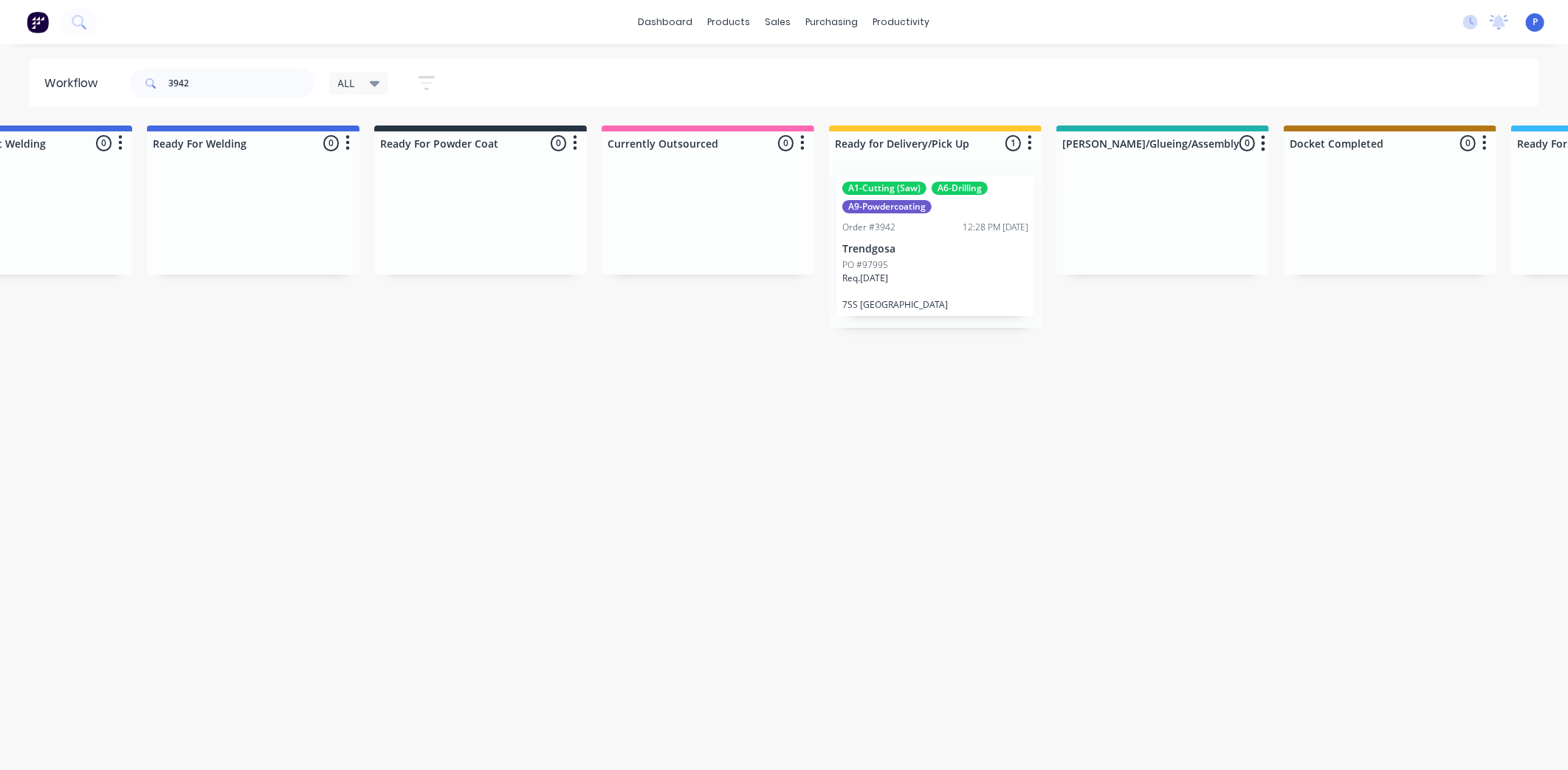
click at [953, 241] on div "A1-Cutting (Saw) A6-Drilling A9-Powdercoating Order #3942 12:28 PM [DATE] Trend…" at bounding box center [936, 246] width 198 height 141
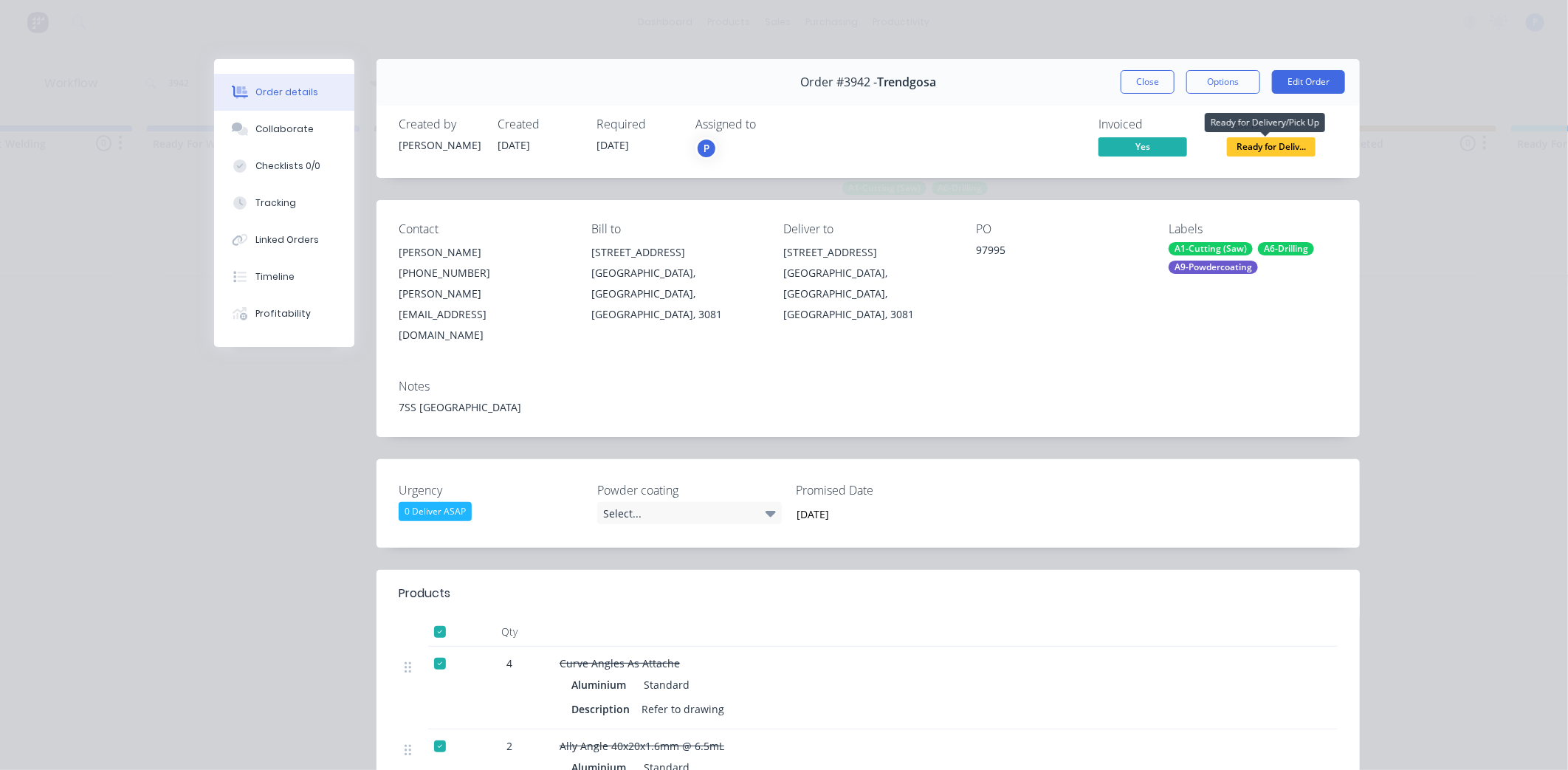
click at [1239, 143] on span "Ready for Deliv..." at bounding box center [1271, 147] width 88 height 18
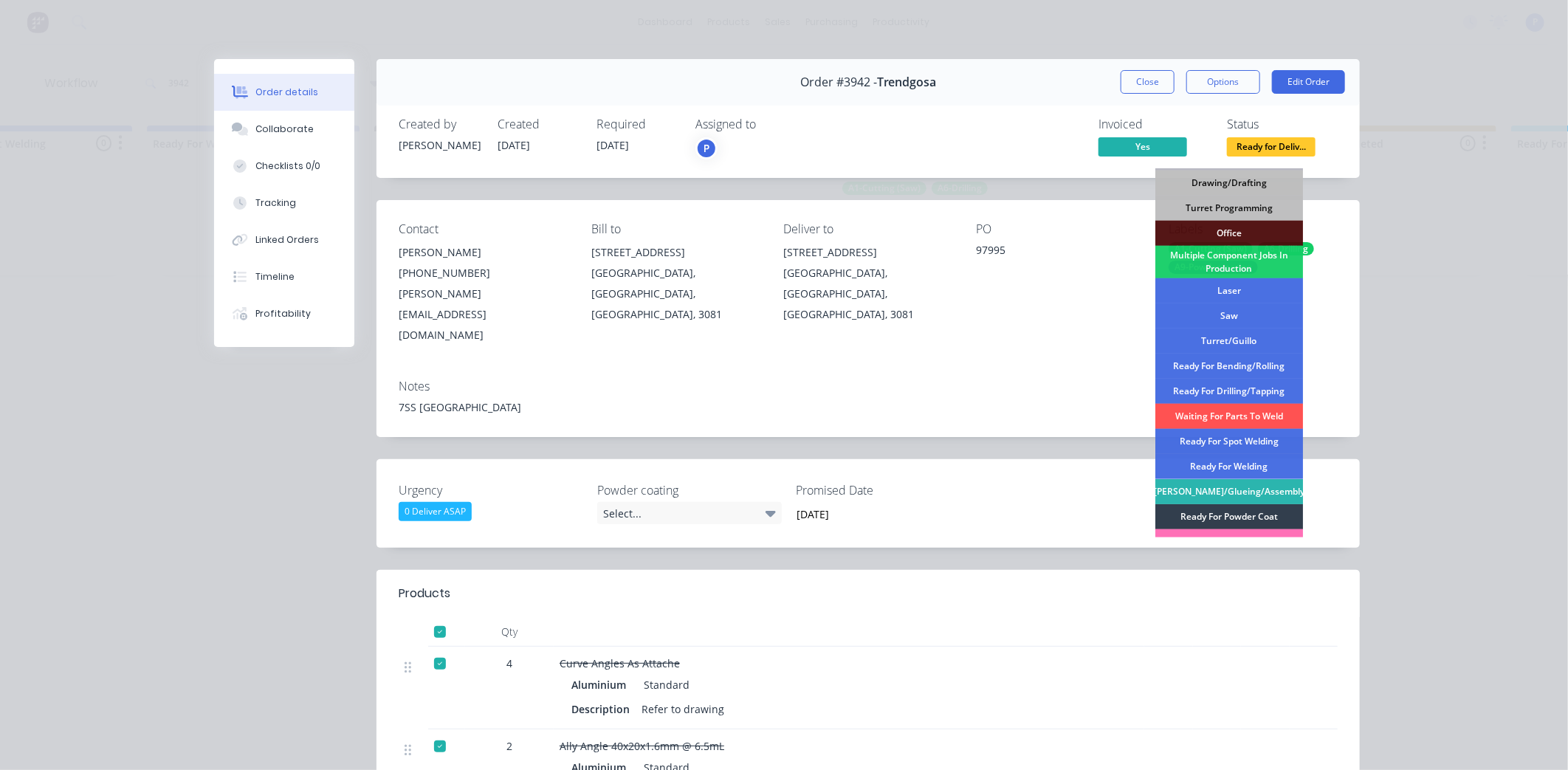
scroll to position [215, 0]
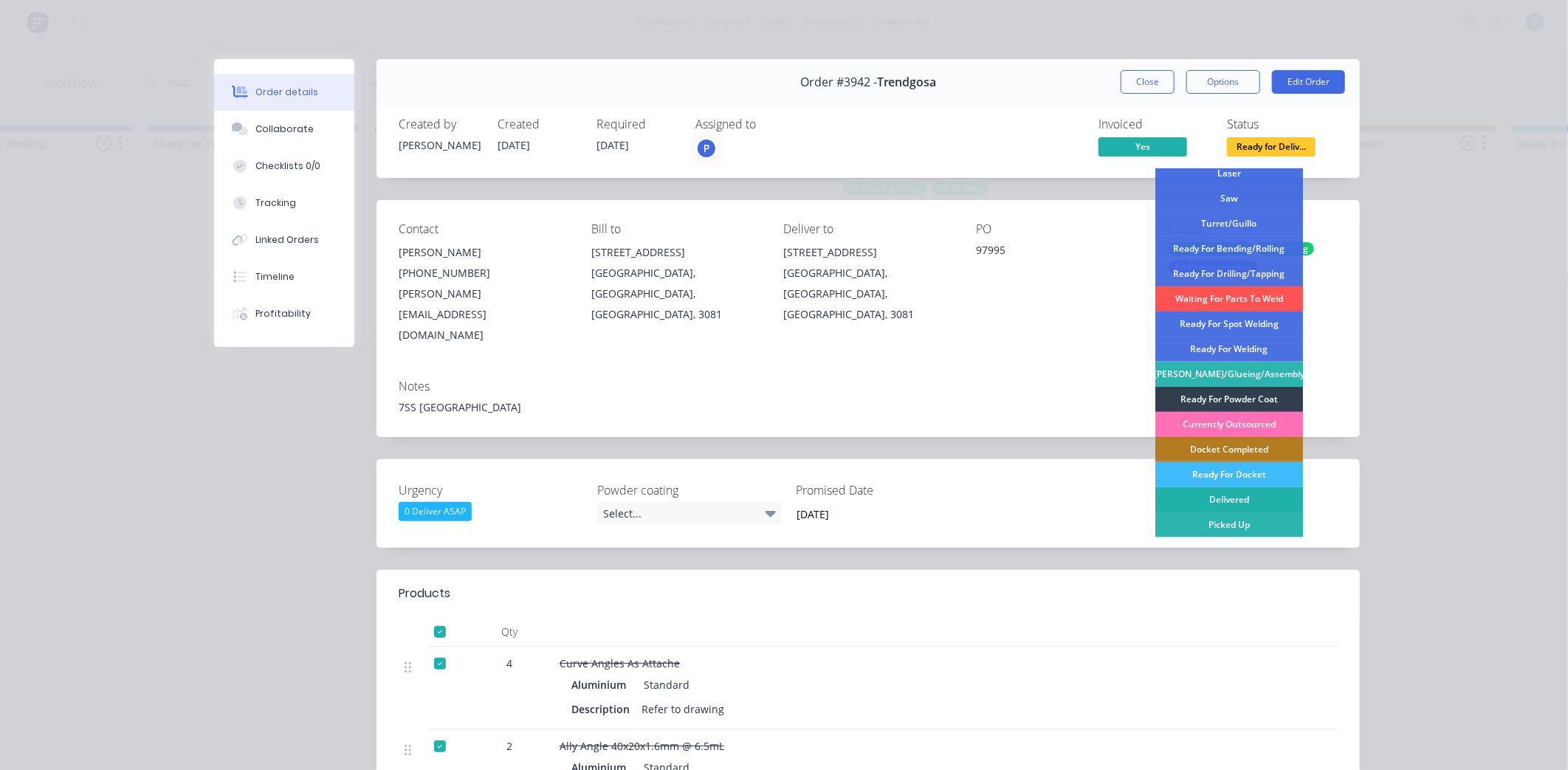
click at [1267, 498] on div "Delivered" at bounding box center [1229, 499] width 147 height 25
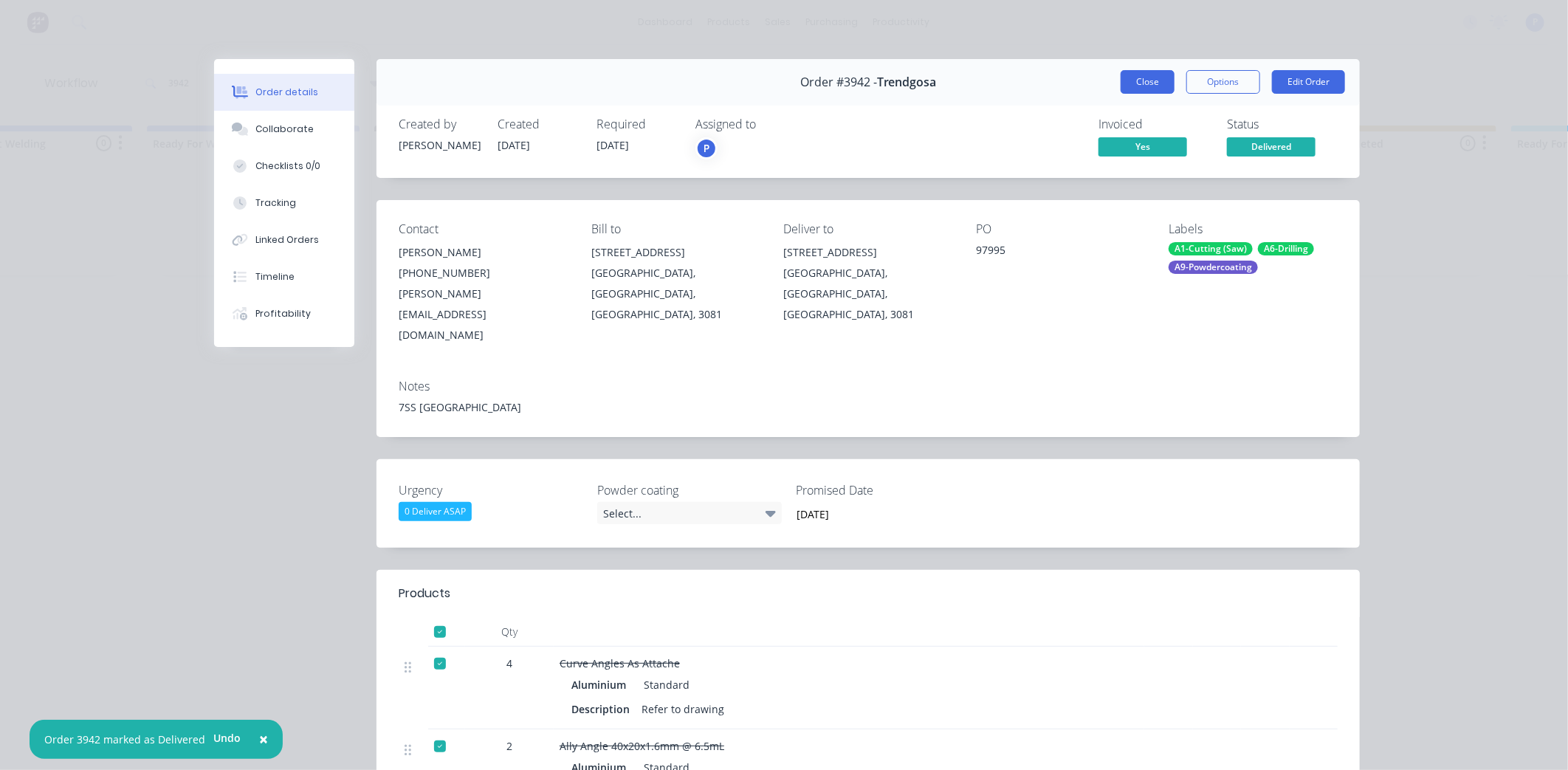
click at [1161, 89] on button "Close" at bounding box center [1147, 82] width 54 height 23
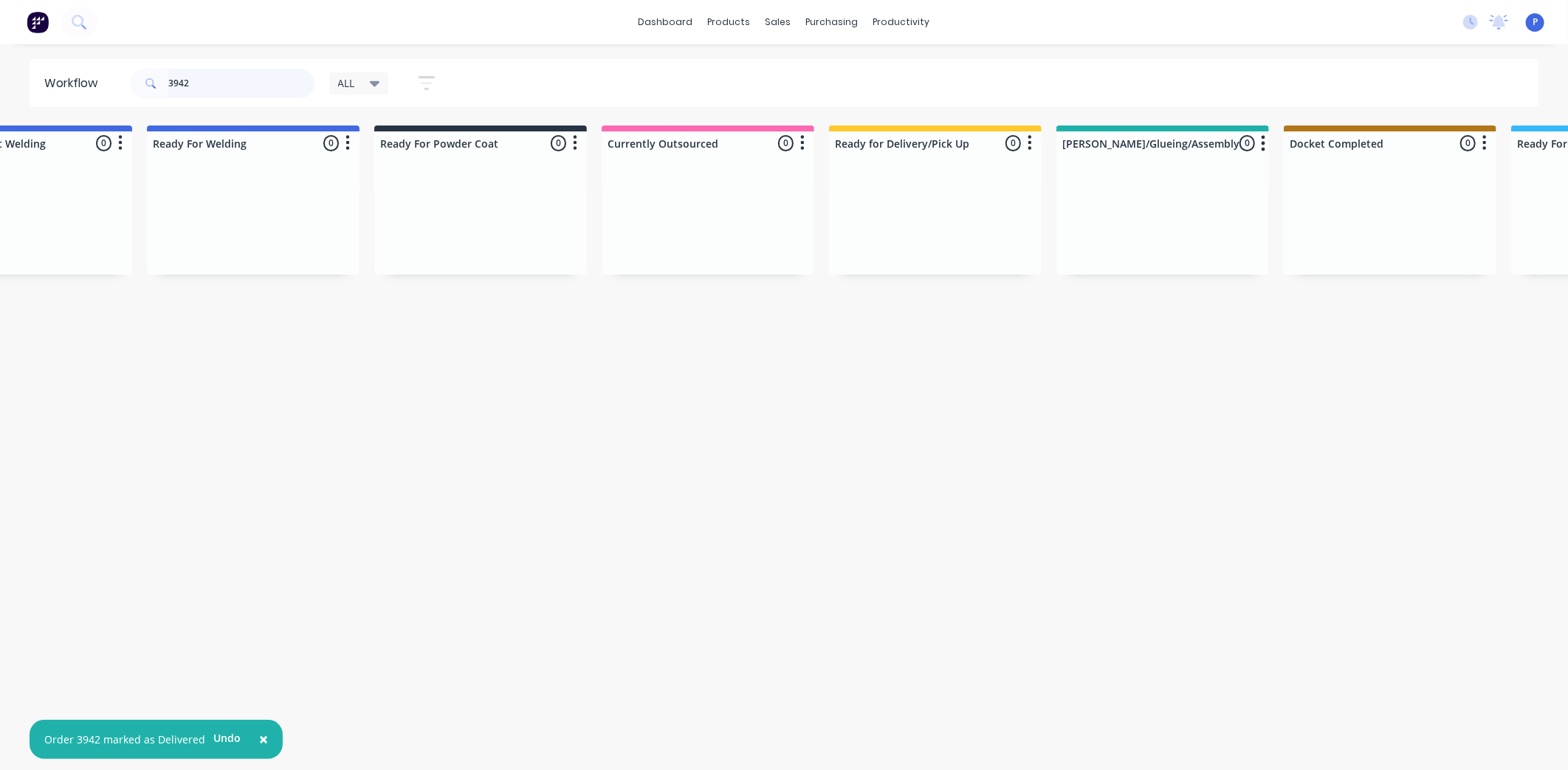
click at [196, 79] on input "3942" at bounding box center [241, 83] width 146 height 29
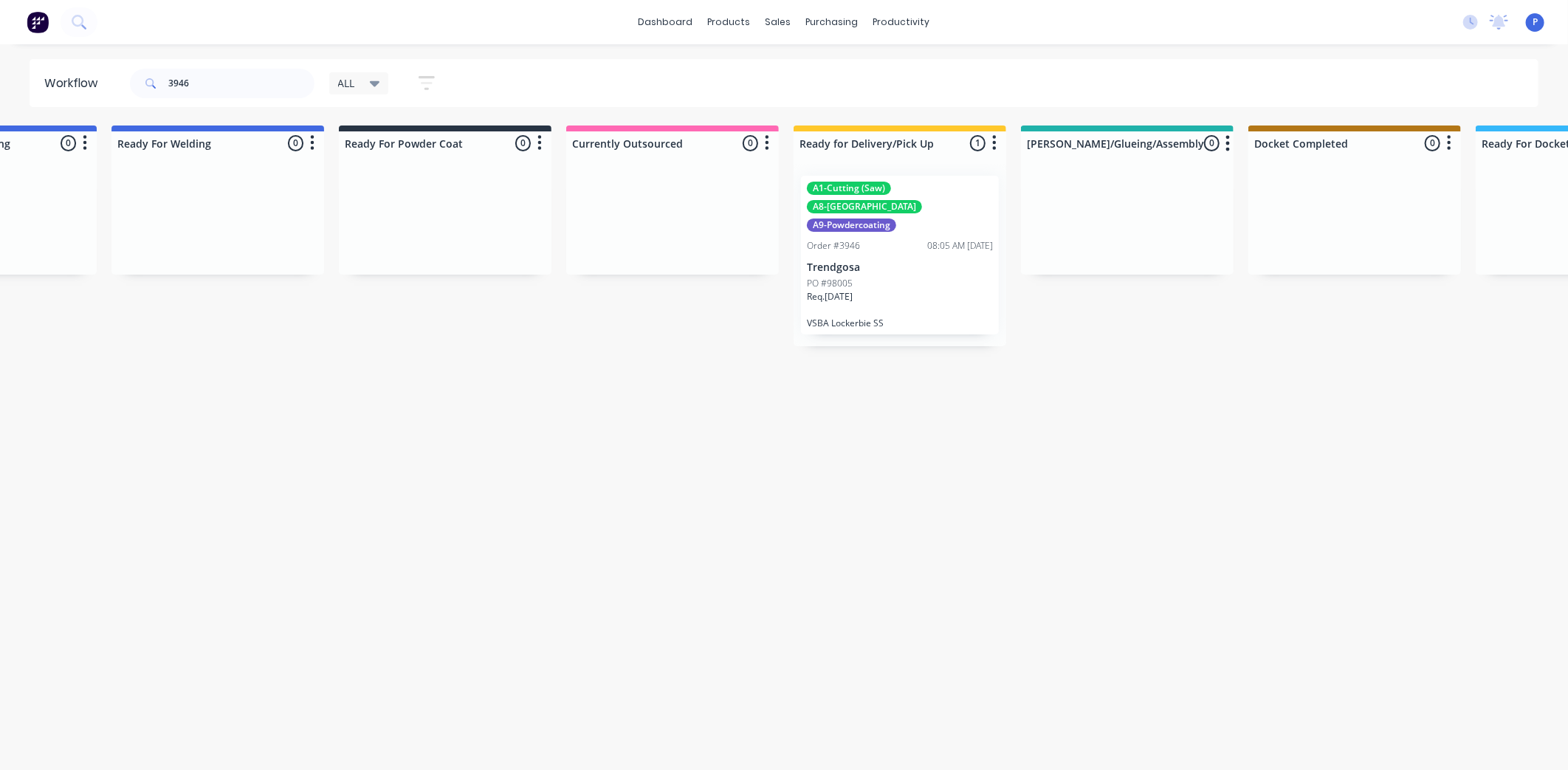
scroll to position [0, 3450]
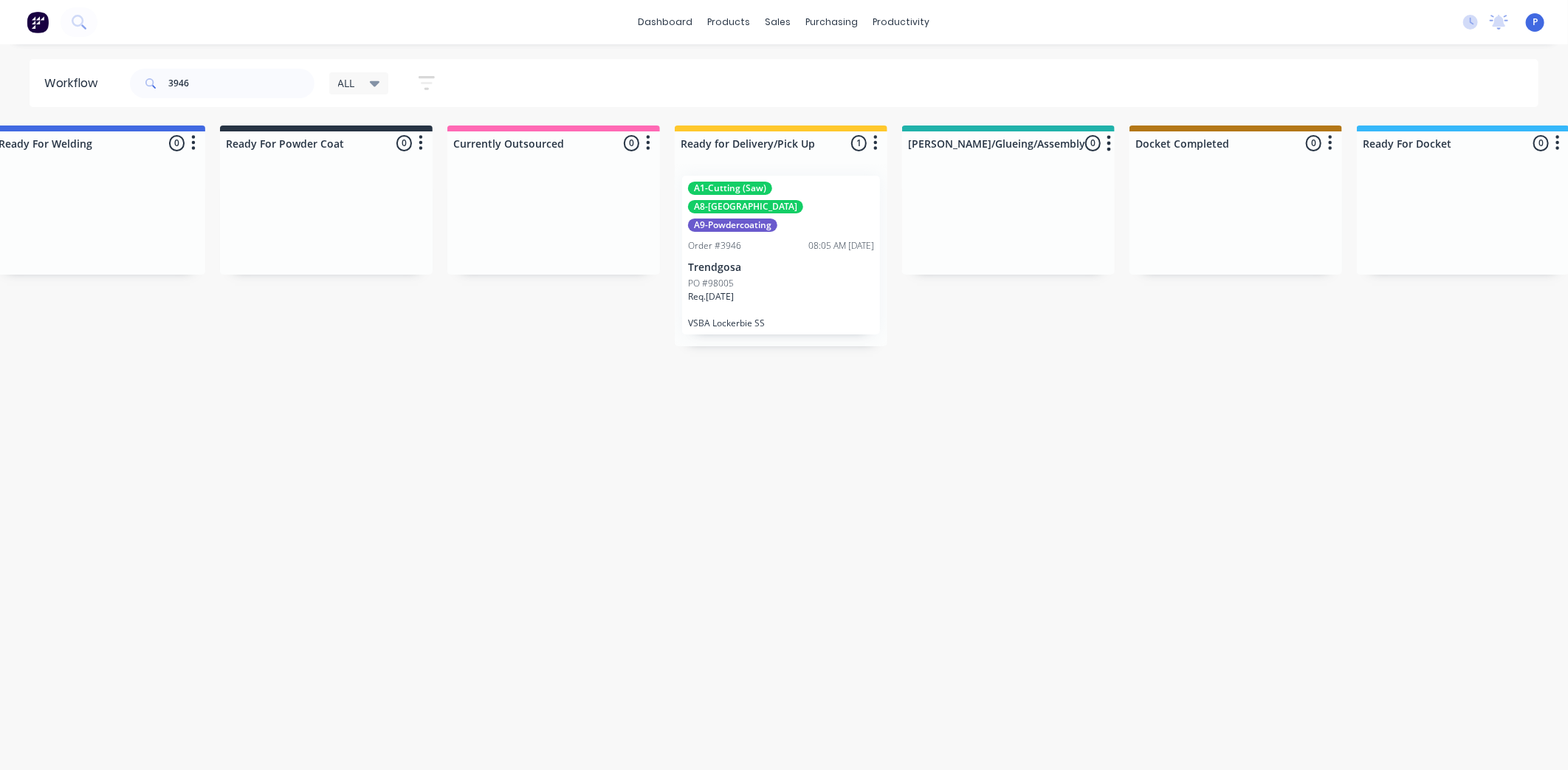
drag, startPoint x: 558, startPoint y: 445, endPoint x: 639, endPoint y: 453, distance: 81.4
click at [768, 277] on div "PO #98005" at bounding box center [781, 283] width 186 height 14
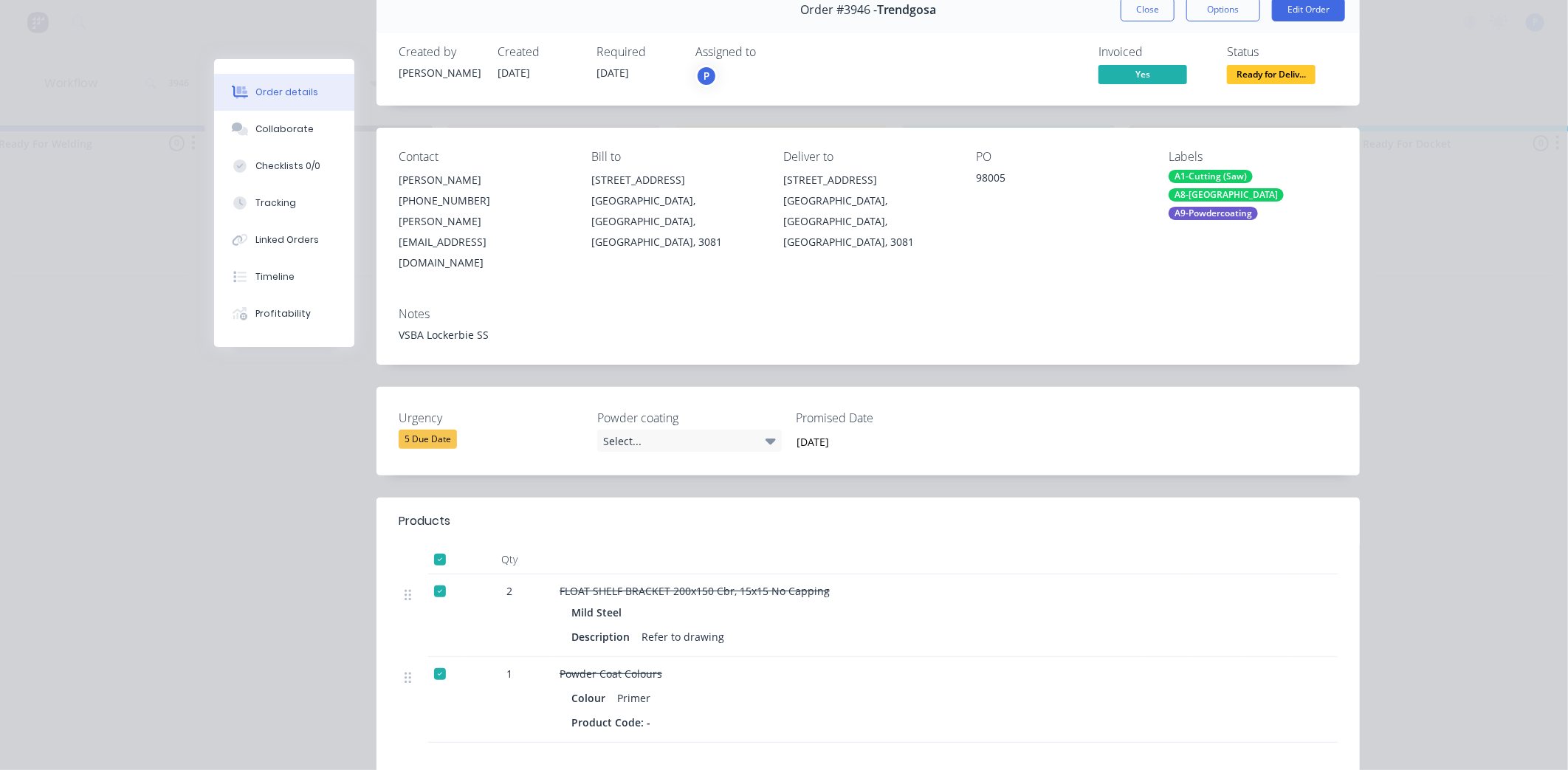
scroll to position [62, 0]
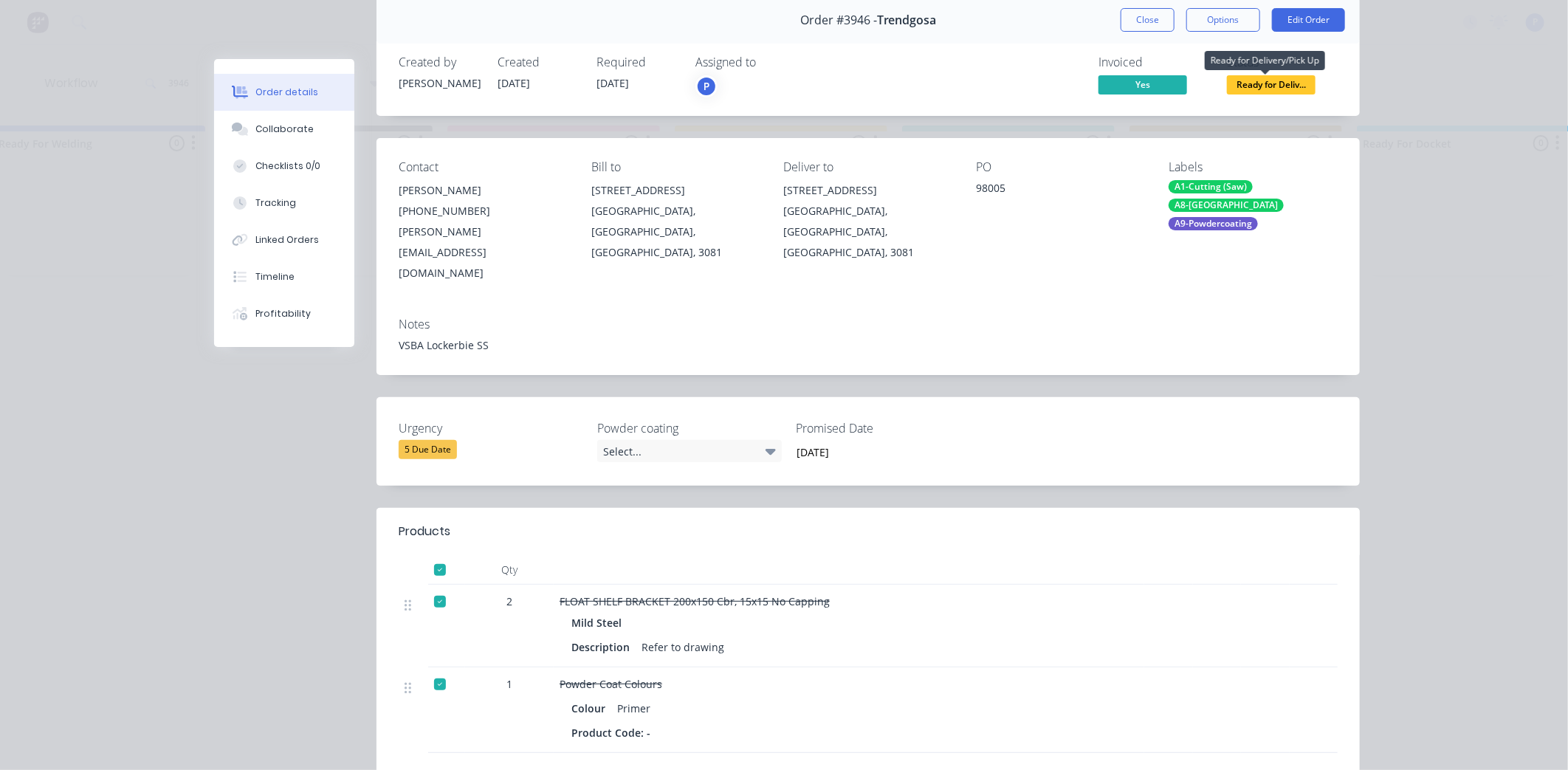
click at [1286, 83] on span "Ready for Deliv..." at bounding box center [1271, 85] width 88 height 18
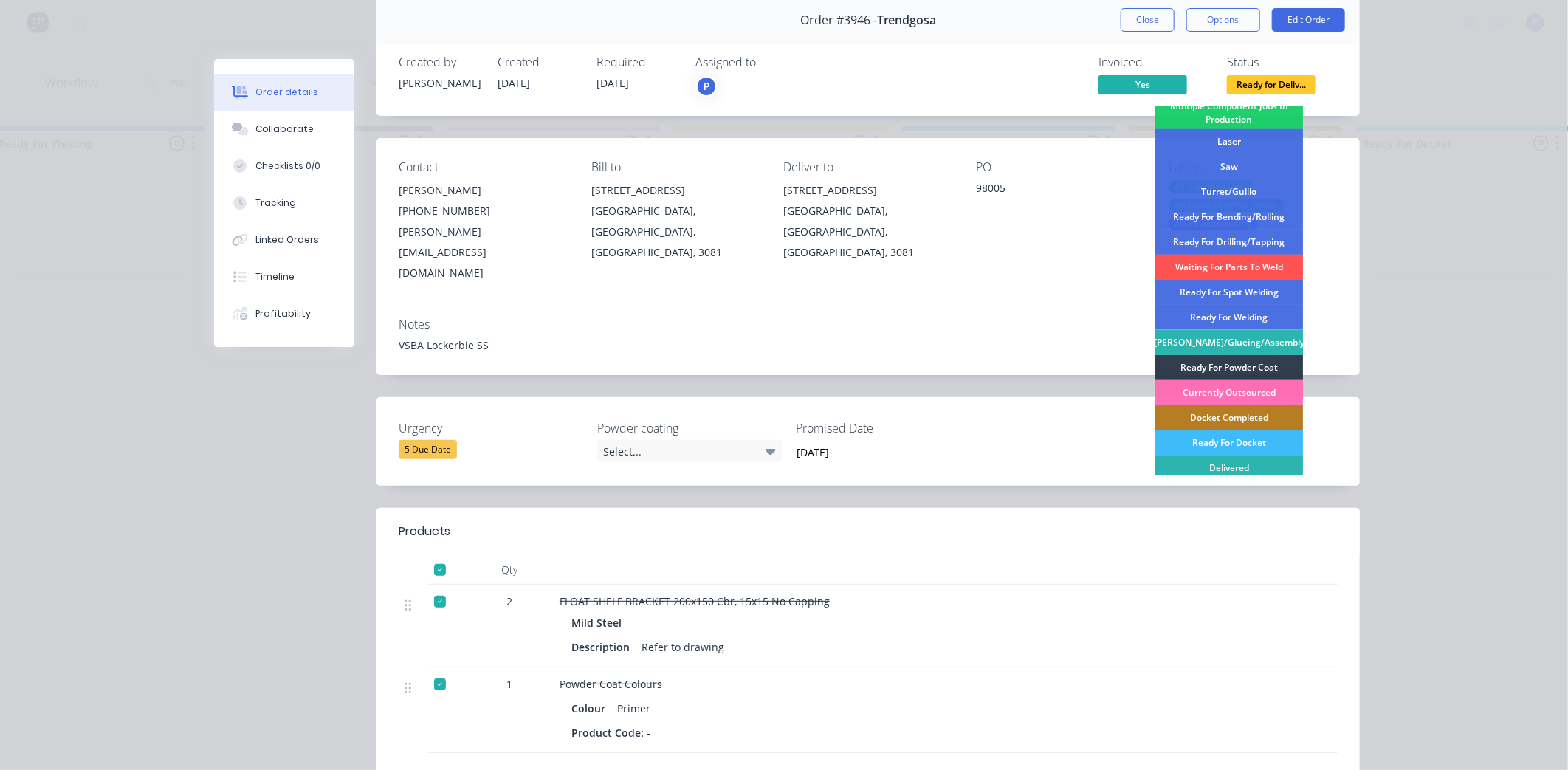
scroll to position [200, 0]
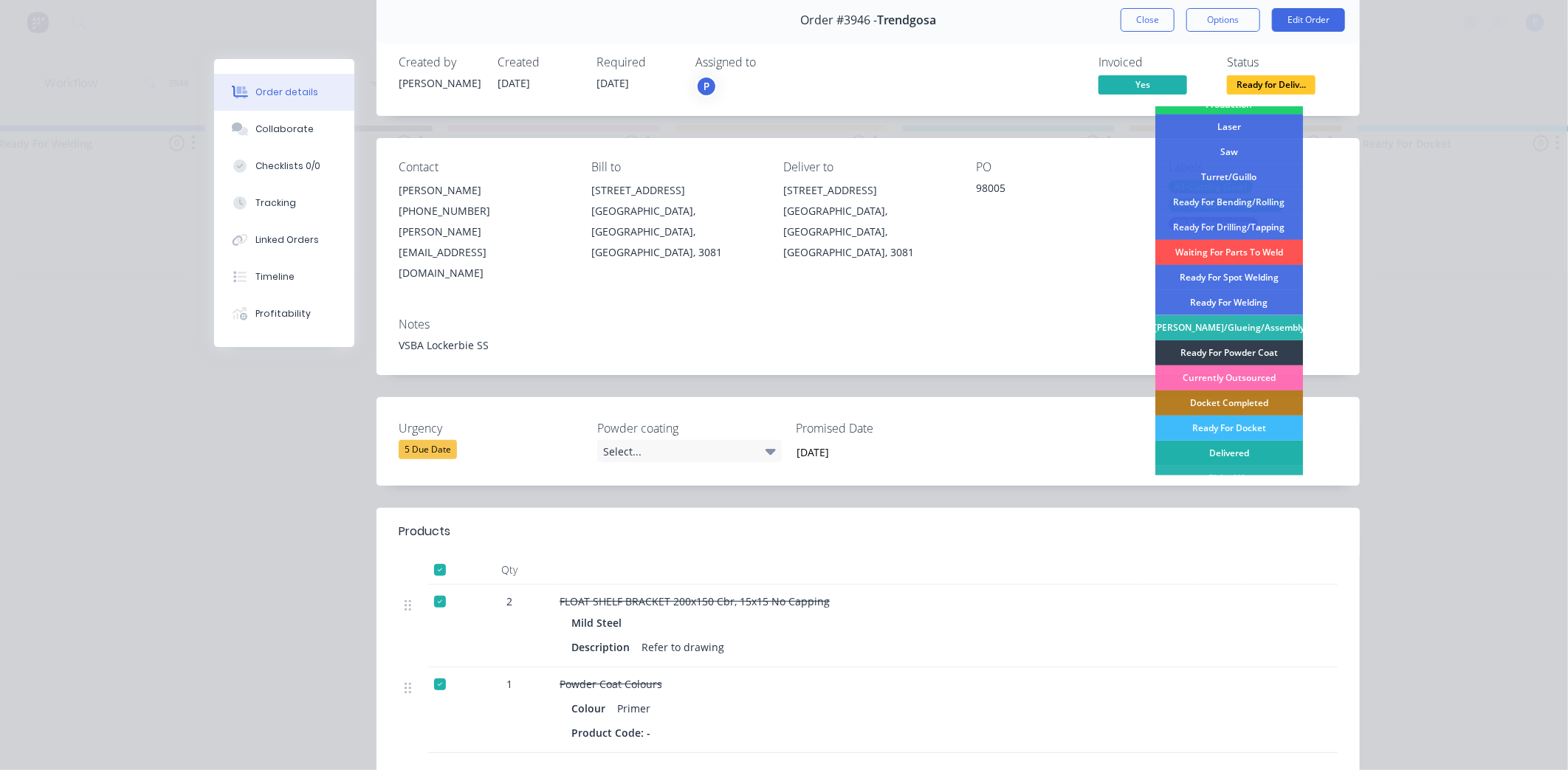
click at [1260, 452] on div "Delivered" at bounding box center [1229, 453] width 147 height 25
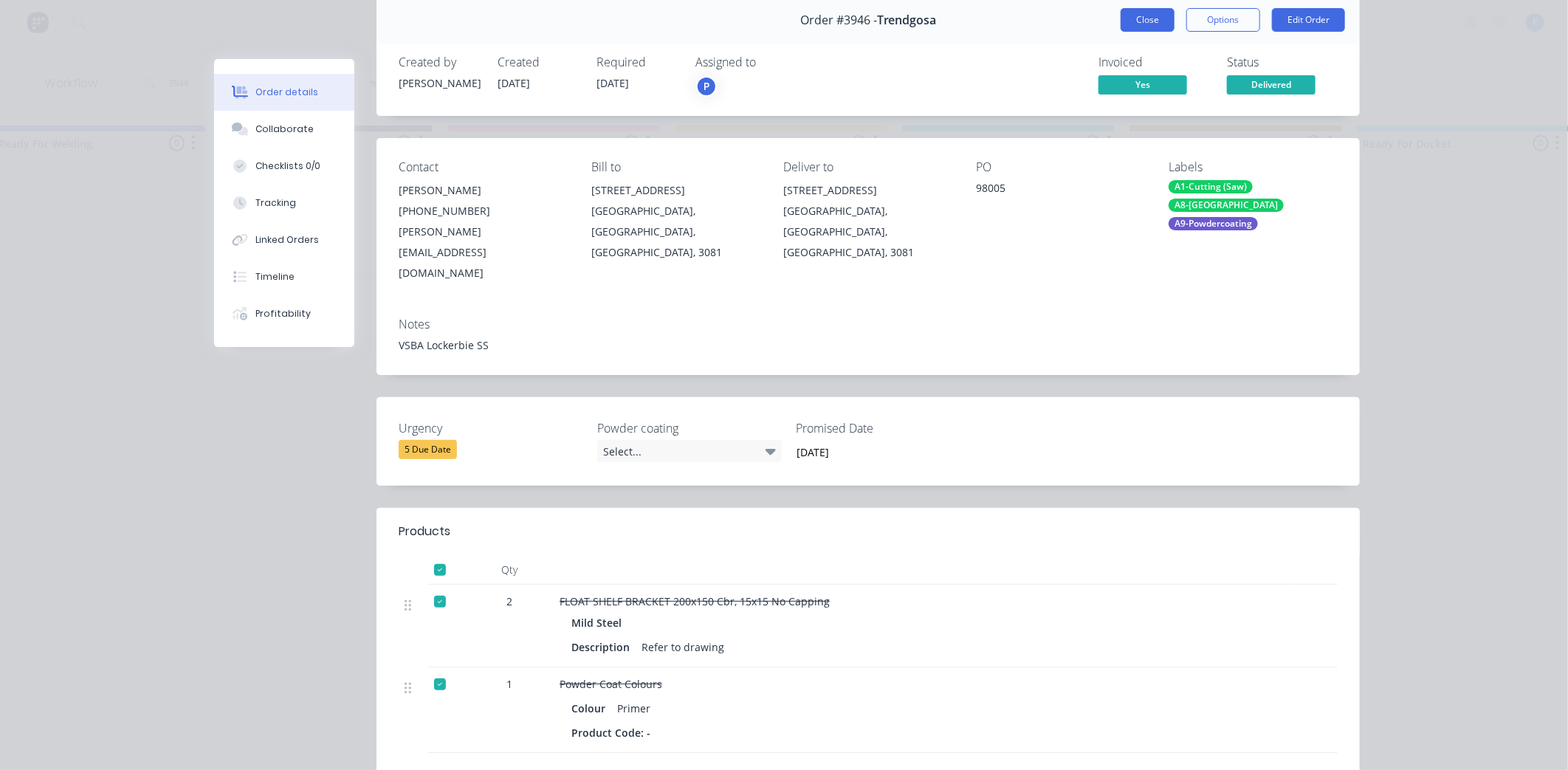
click at [1152, 23] on button "Close" at bounding box center [1147, 20] width 54 height 23
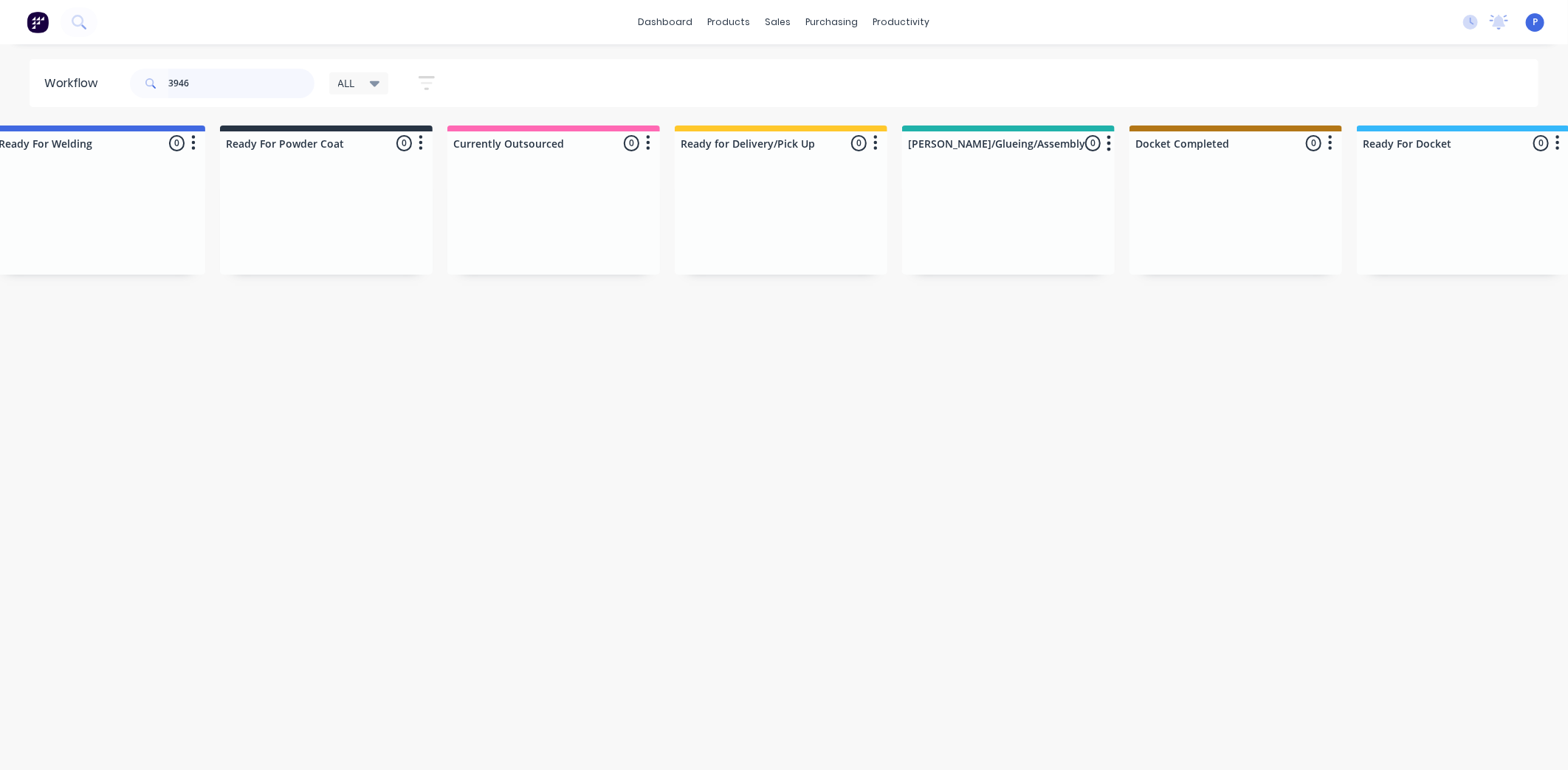
click at [252, 76] on input "3946" at bounding box center [241, 83] width 146 height 29
type input "3"
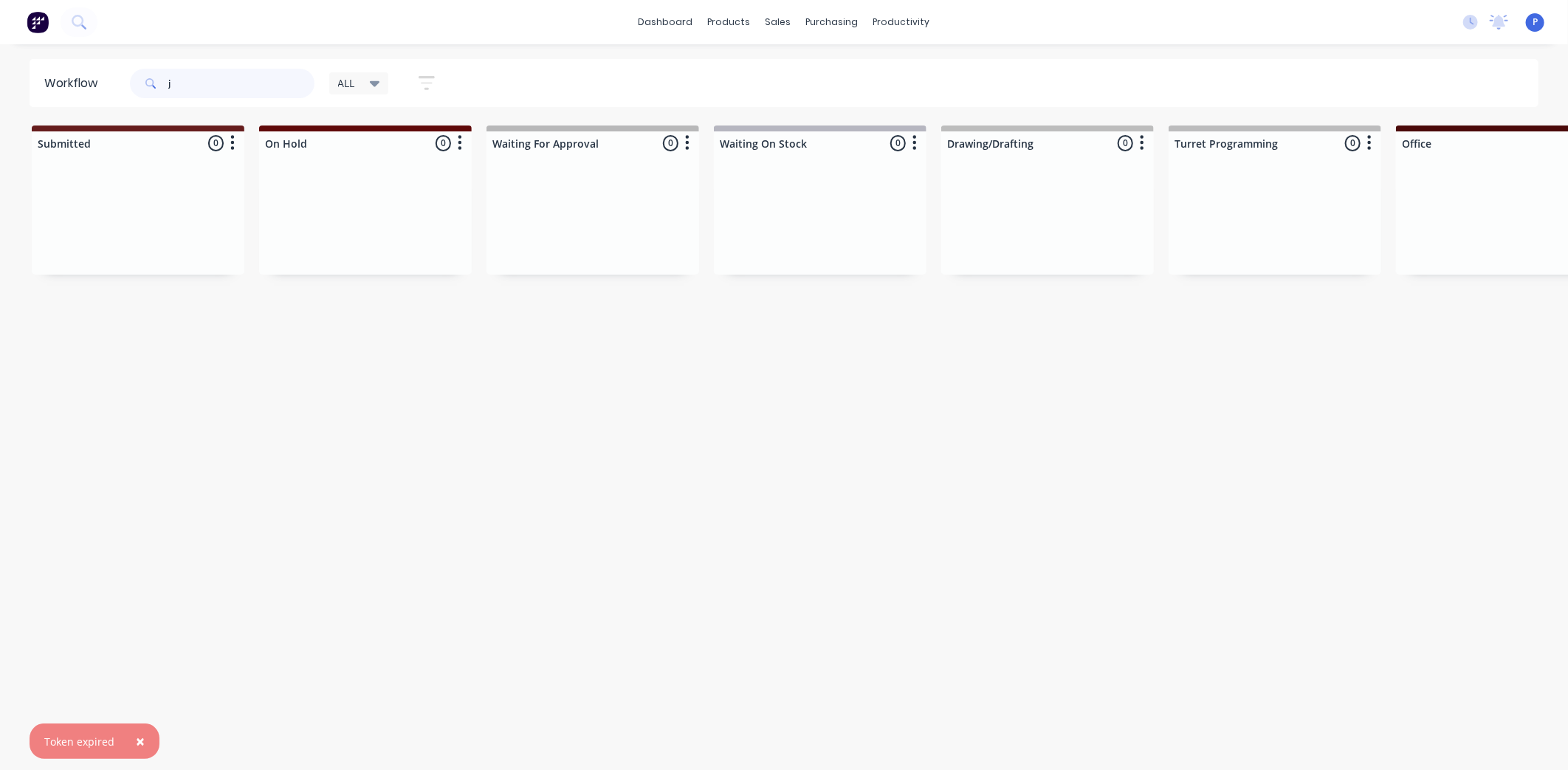
type input "jf"
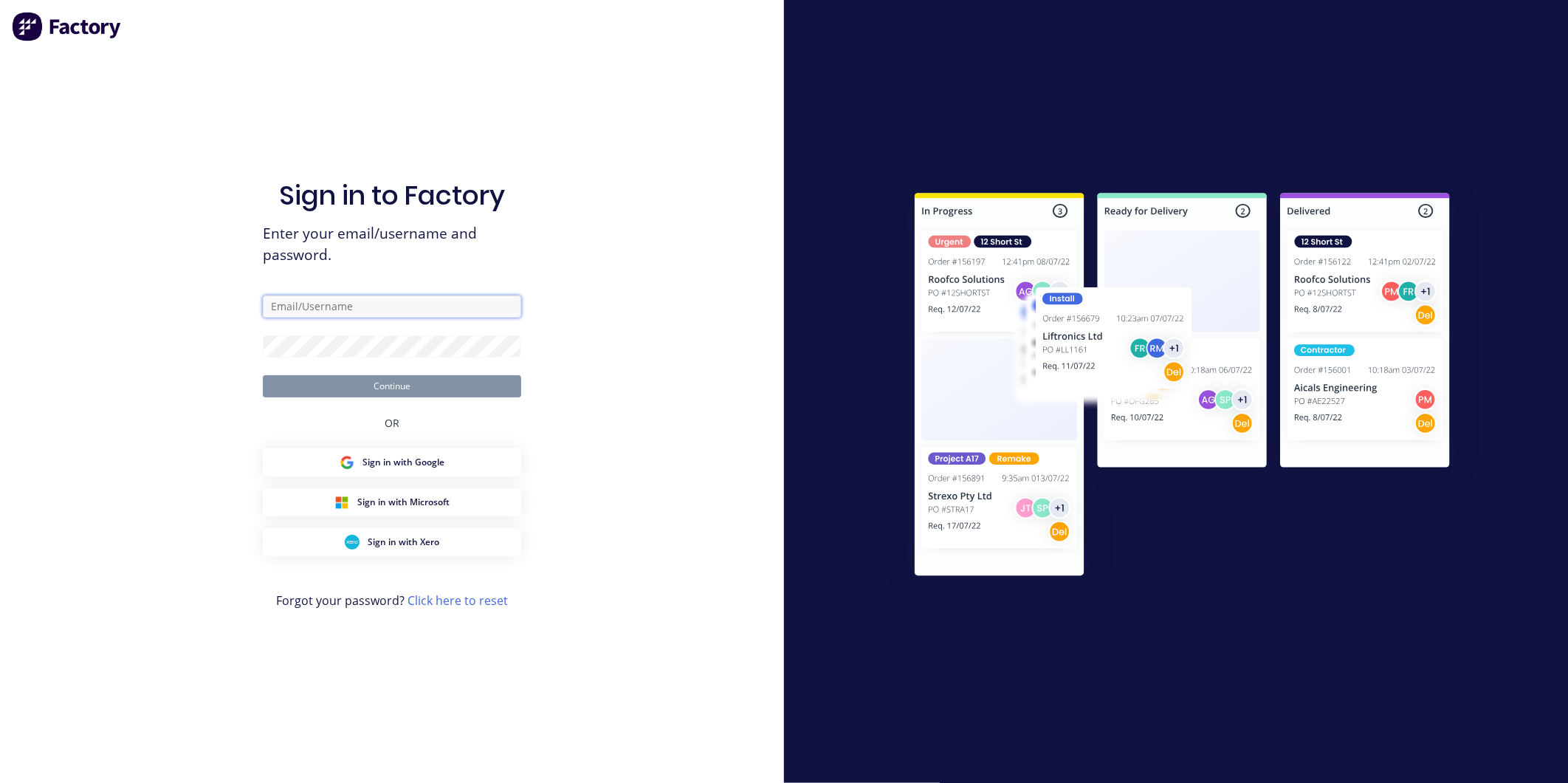
type input "[EMAIL_ADDRESS][DOMAIN_NAME]"
click at [497, 392] on button "Continue" at bounding box center [392, 385] width 258 height 22
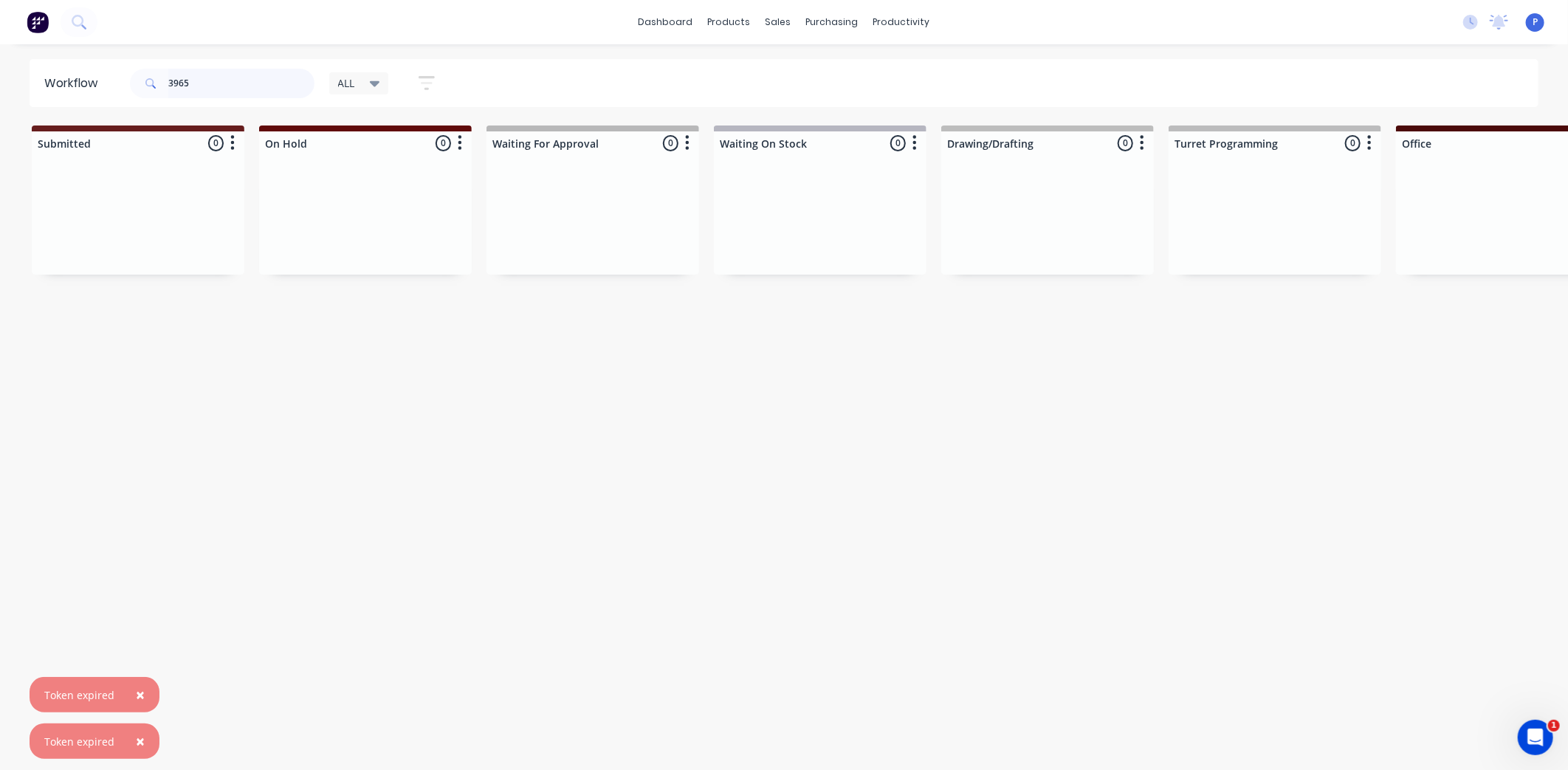
click at [205, 80] on input "3965" at bounding box center [241, 83] width 146 height 29
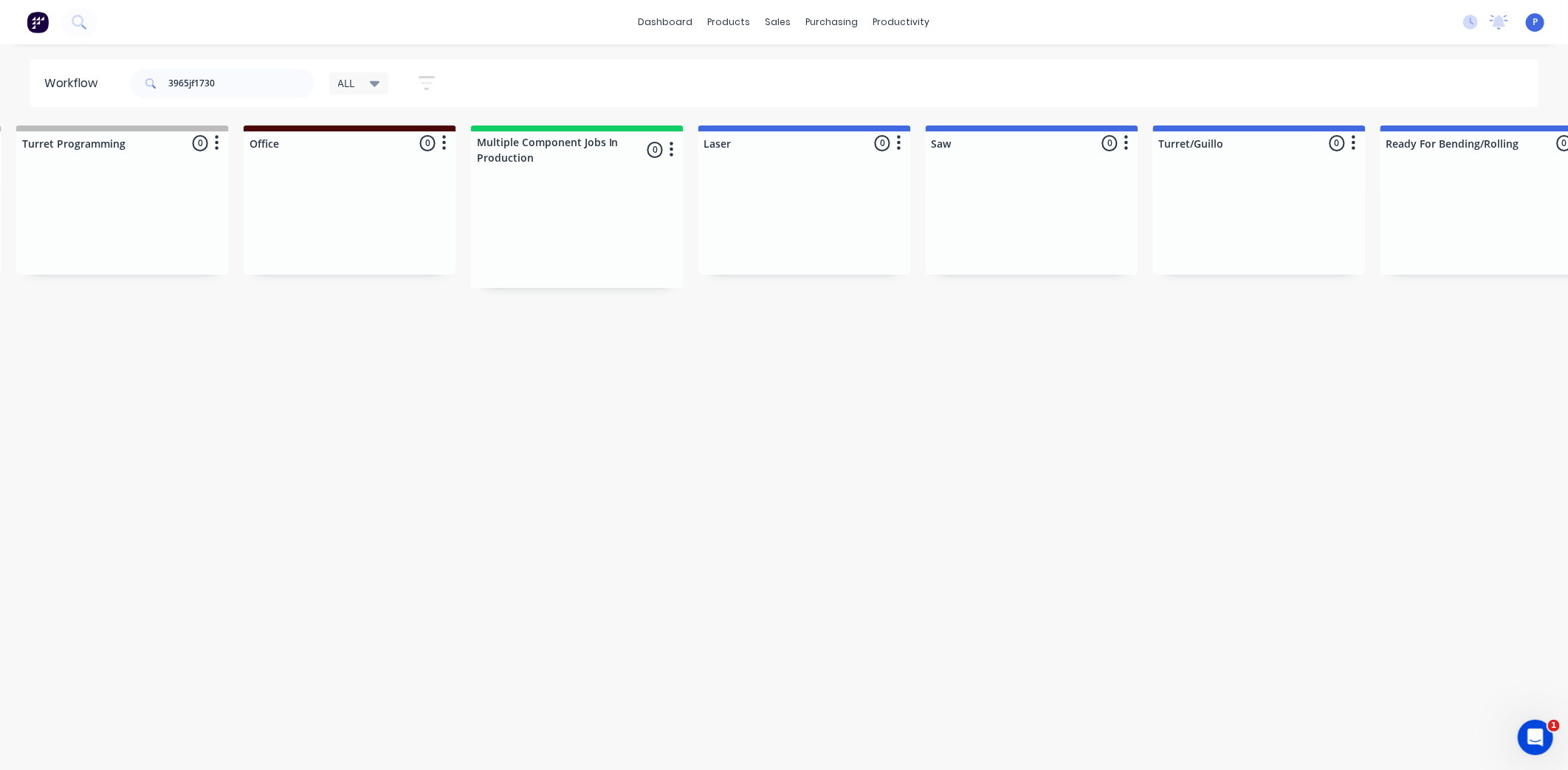
drag, startPoint x: 558, startPoint y: 367, endPoint x: 645, endPoint y: 404, distance: 94.5
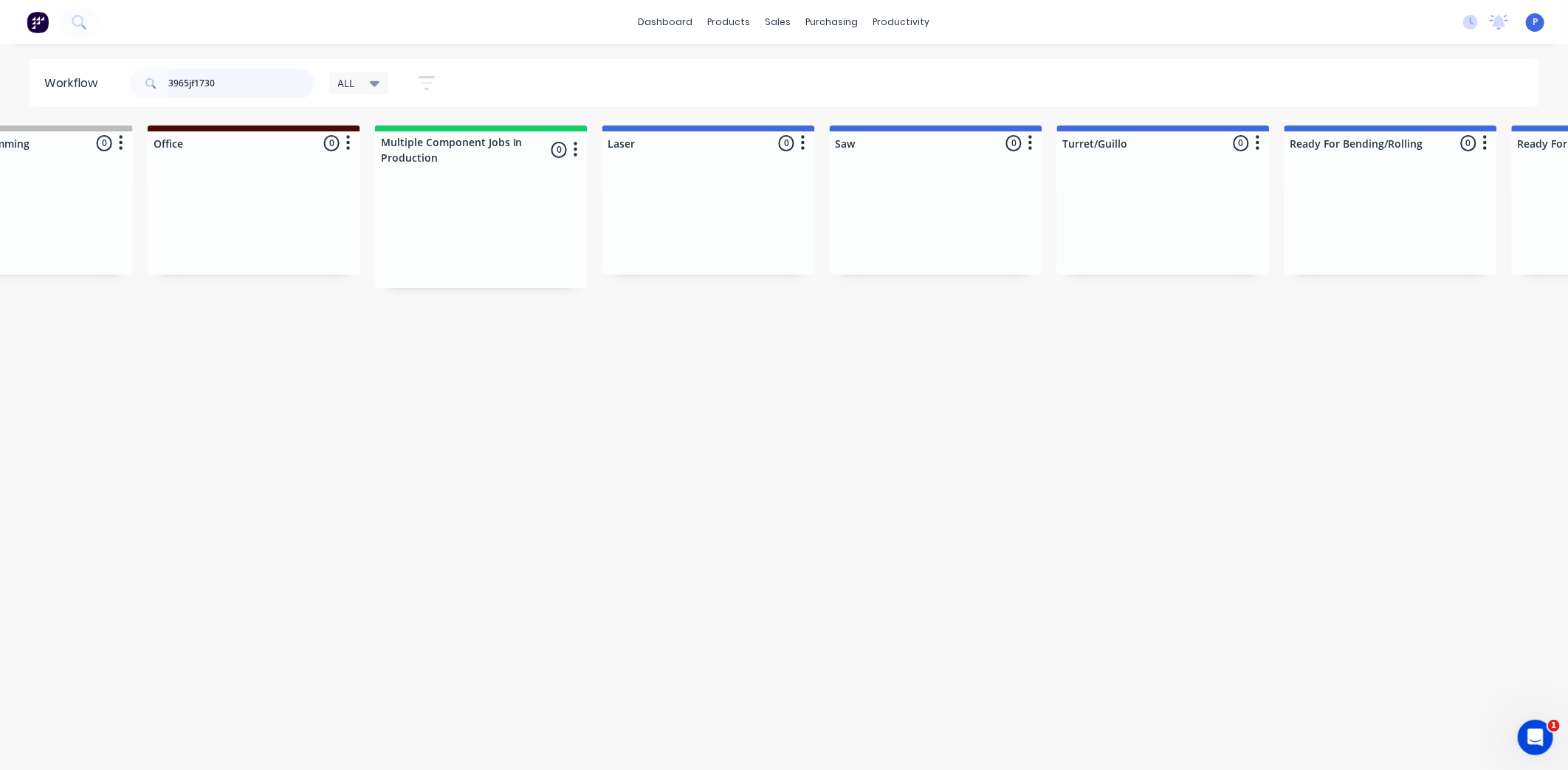
click at [186, 83] on input "3965jf1730" at bounding box center [241, 83] width 146 height 29
click at [186, 82] on input "3965jf1730" at bounding box center [241, 83] width 146 height 29
click at [187, 80] on input "3965jf1730" at bounding box center [241, 83] width 146 height 29
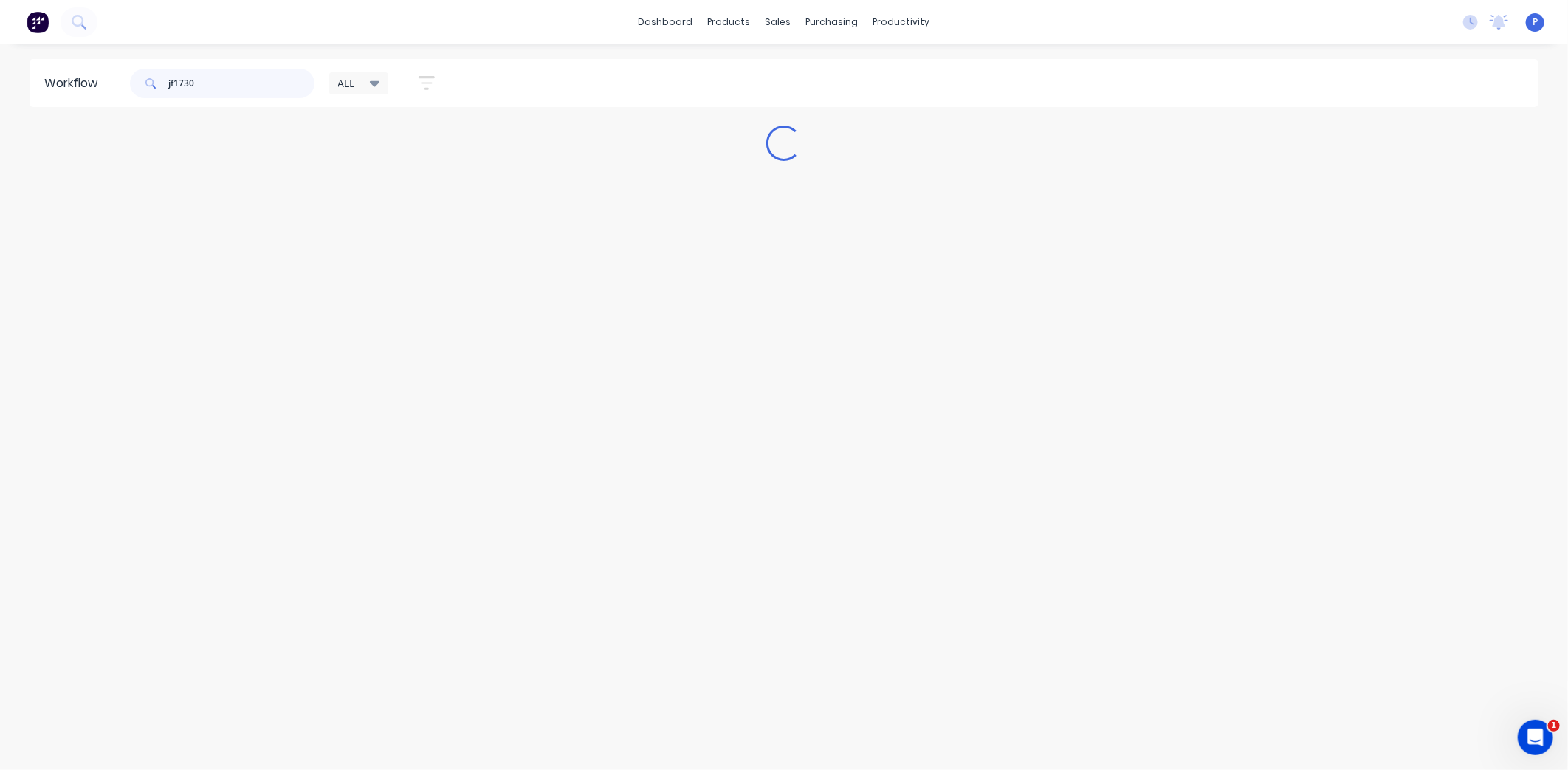
scroll to position [0, 0]
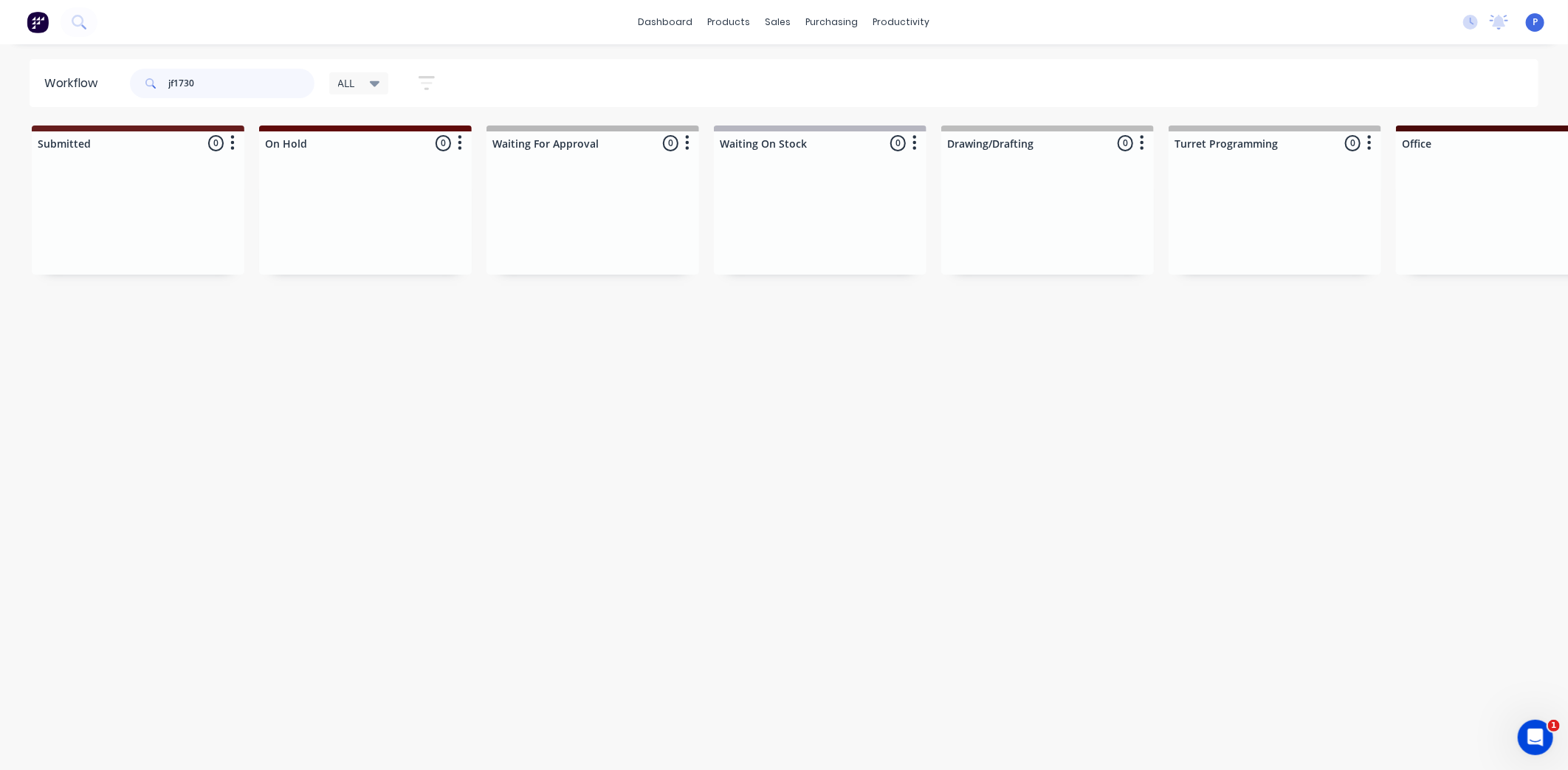
type input "jf1730"
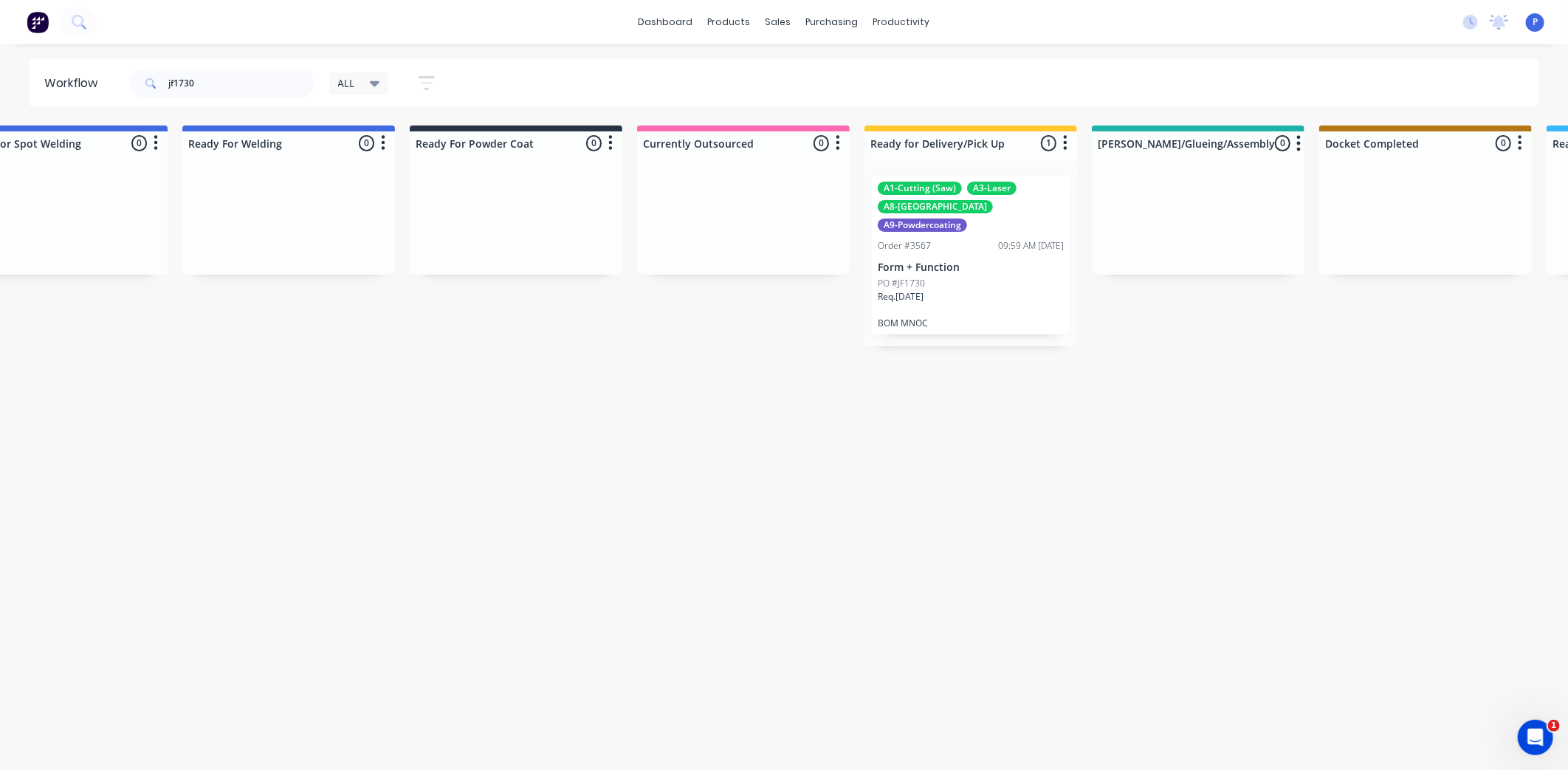
drag, startPoint x: 417, startPoint y: 490, endPoint x: 532, endPoint y: 490, distance: 115.0
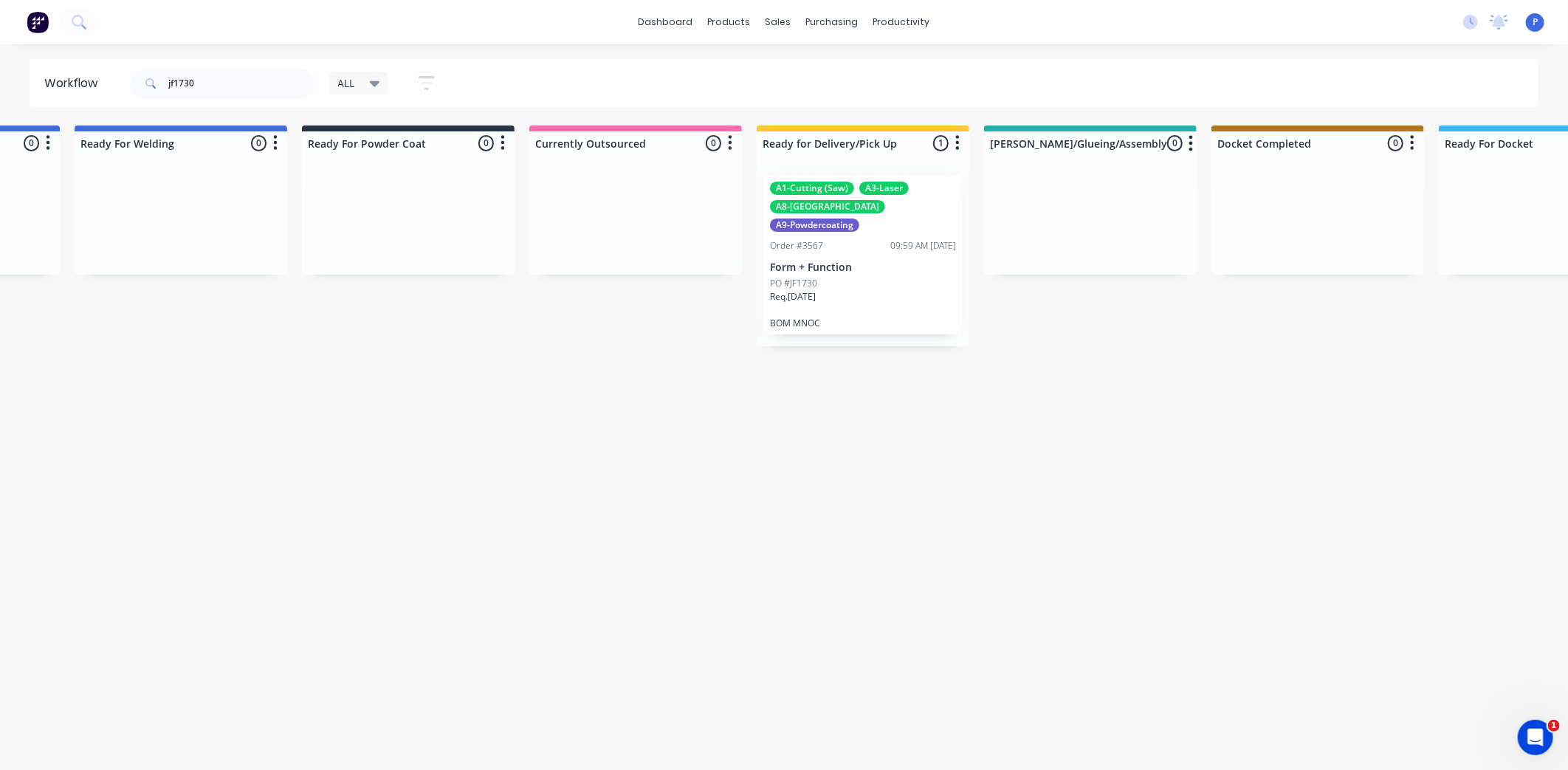
click at [849, 291] on div "Req. [DATE]" at bounding box center [863, 302] width 186 height 25
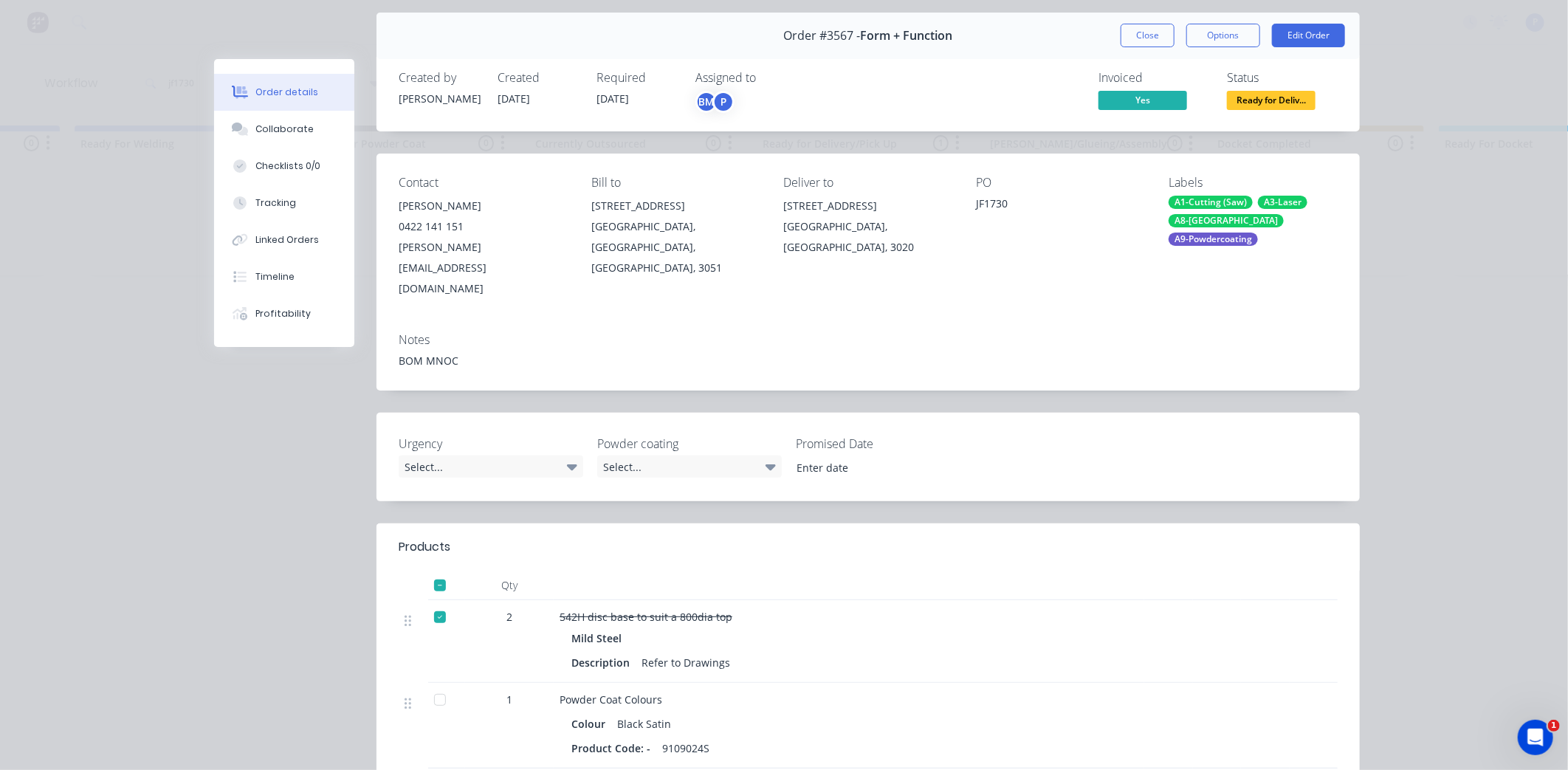
scroll to position [42, 0]
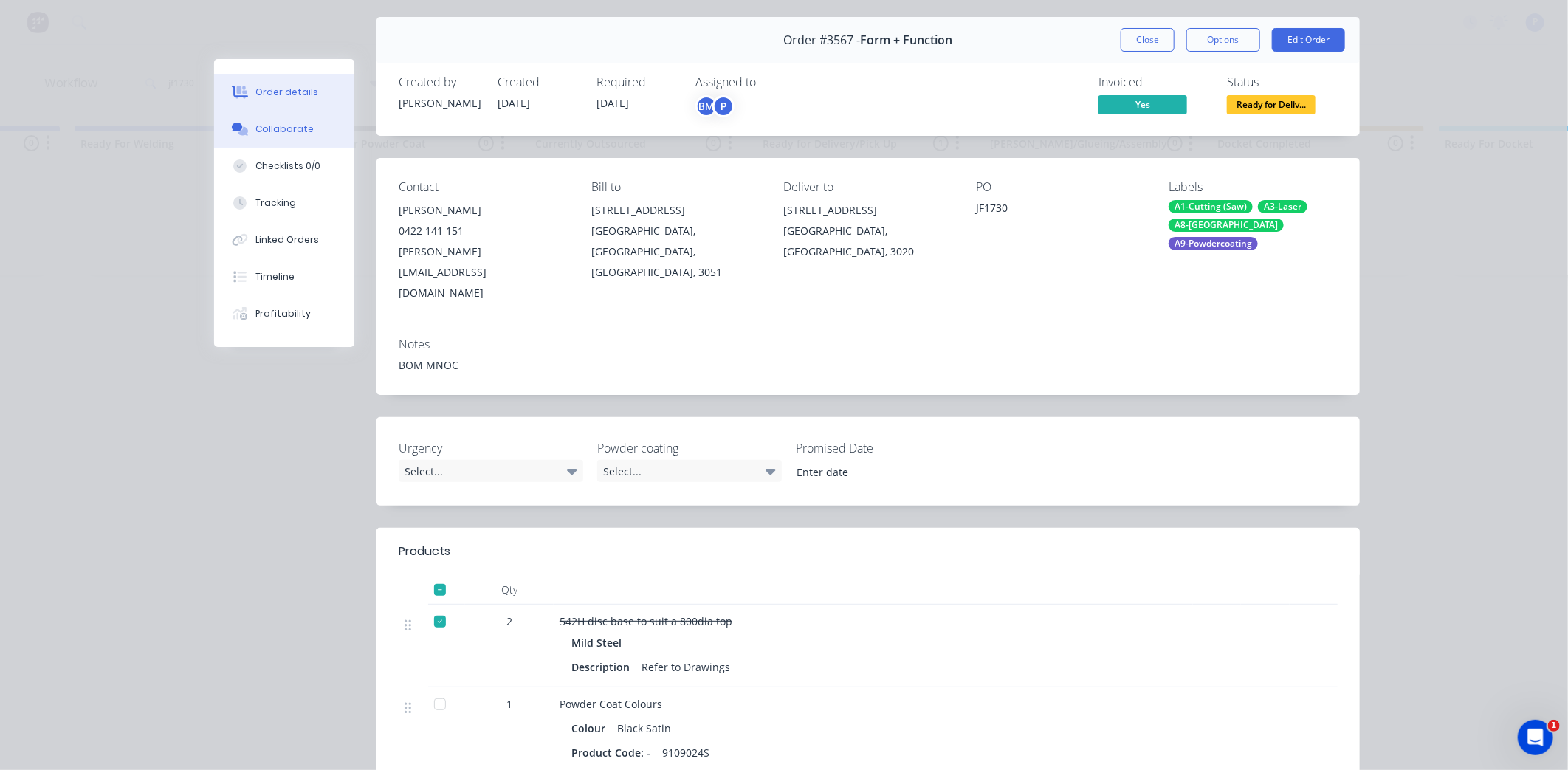
click at [283, 131] on div "Collaborate" at bounding box center [284, 129] width 58 height 14
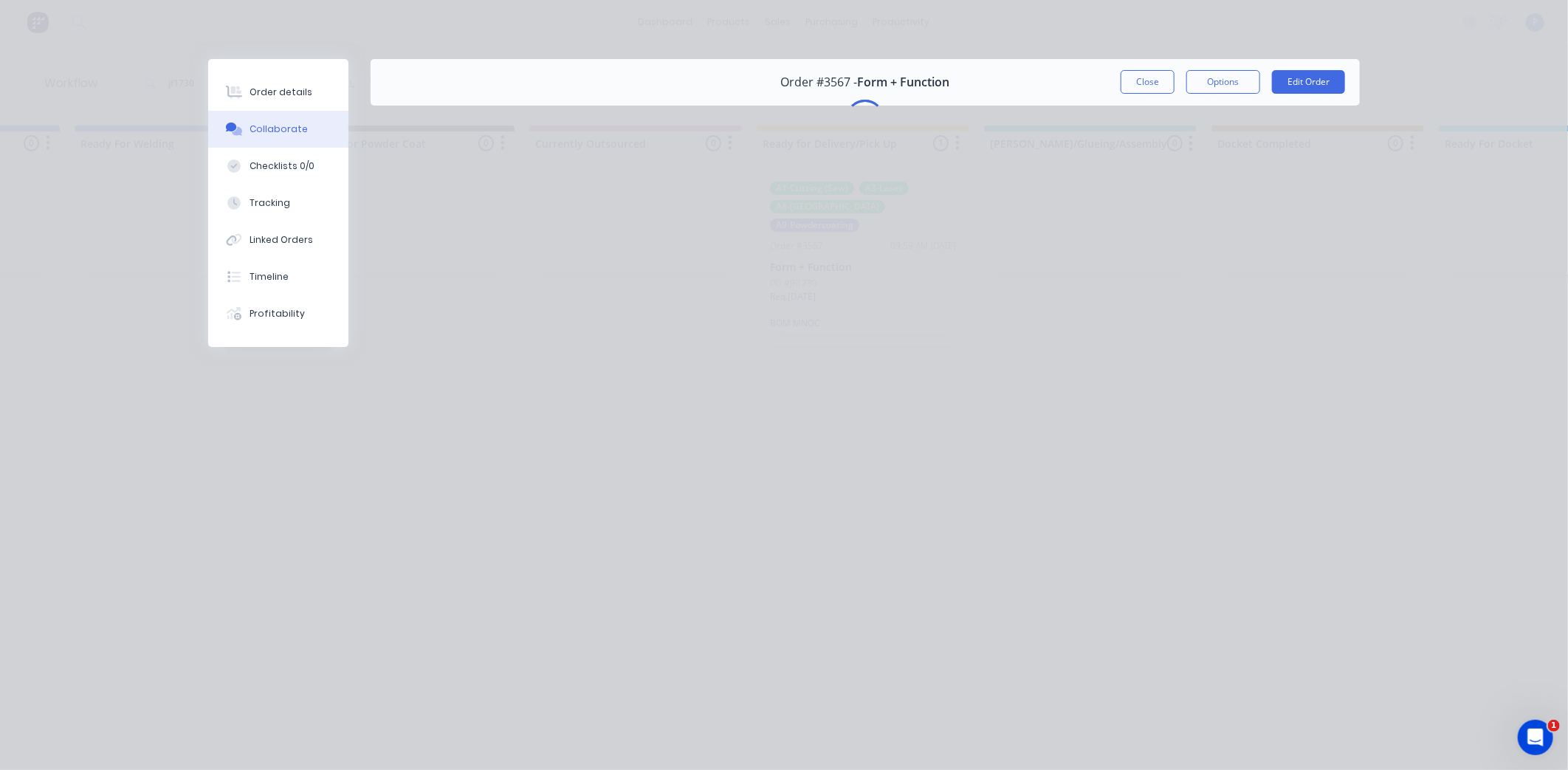
scroll to position [0, 0]
